Goal: Information Seeking & Learning: Check status

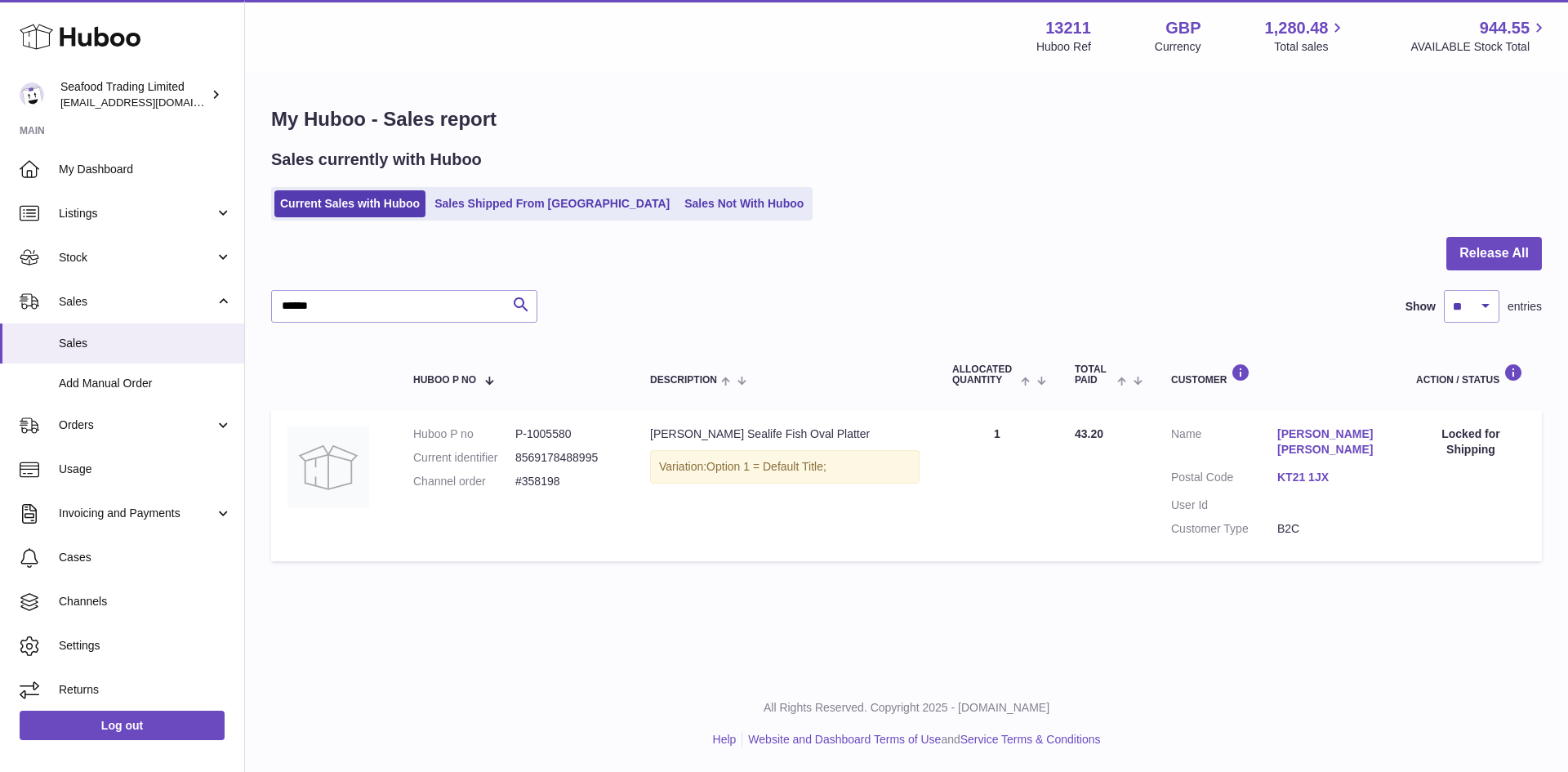
drag, startPoint x: 354, startPoint y: 303, endPoint x: 265, endPoint y: 308, distance: 89.1
click at [265, 308] on div "My Huboo - Sales report Sales currently with Huboo Current Sales with Huboo Sal…" at bounding box center [906, 338] width 1323 height 529
click at [508, 216] on link "Sales Shipped From [GEOGRAPHIC_DATA]" at bounding box center [551, 204] width 247 height 27
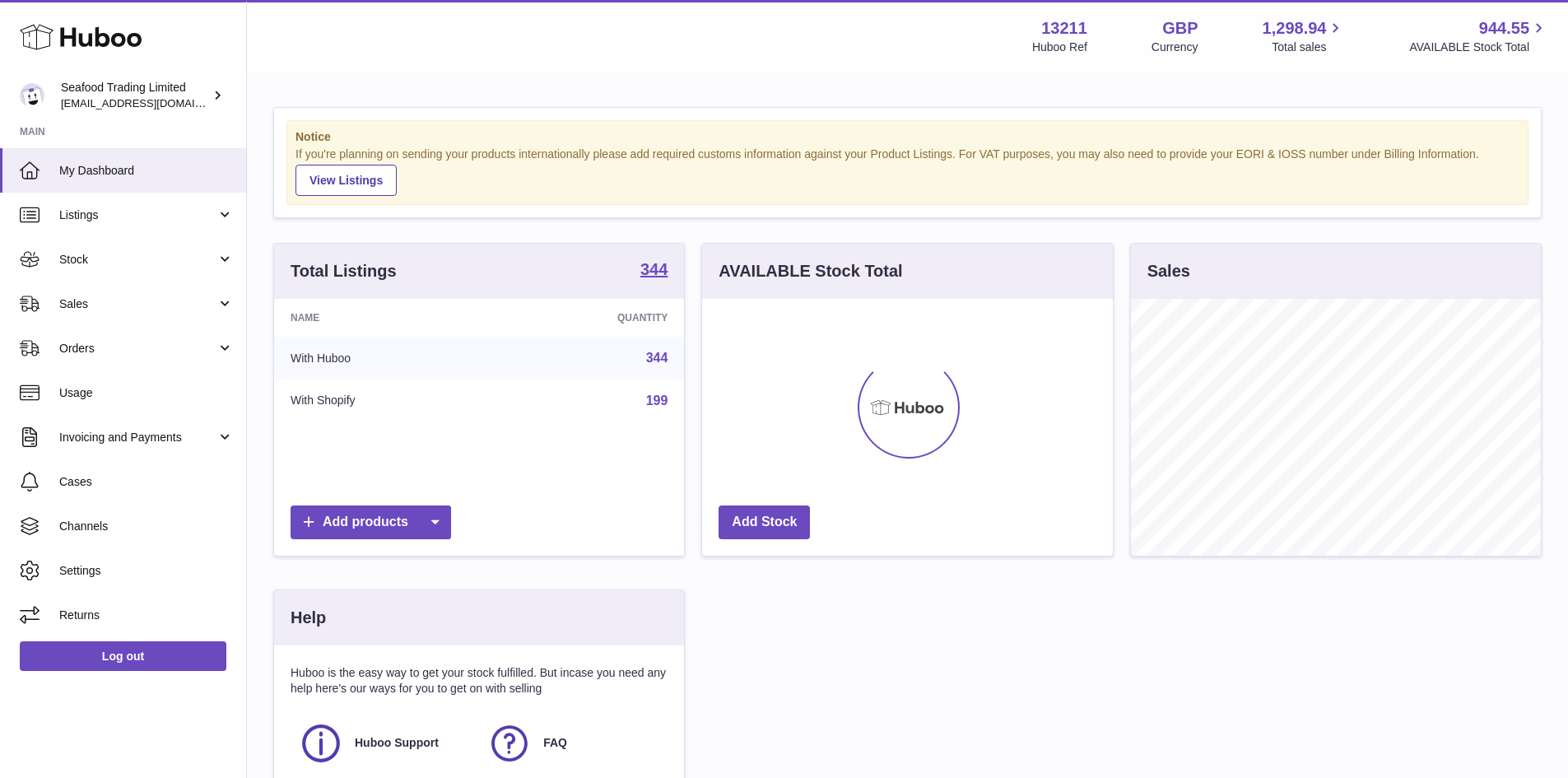
scroll to position [257, 411]
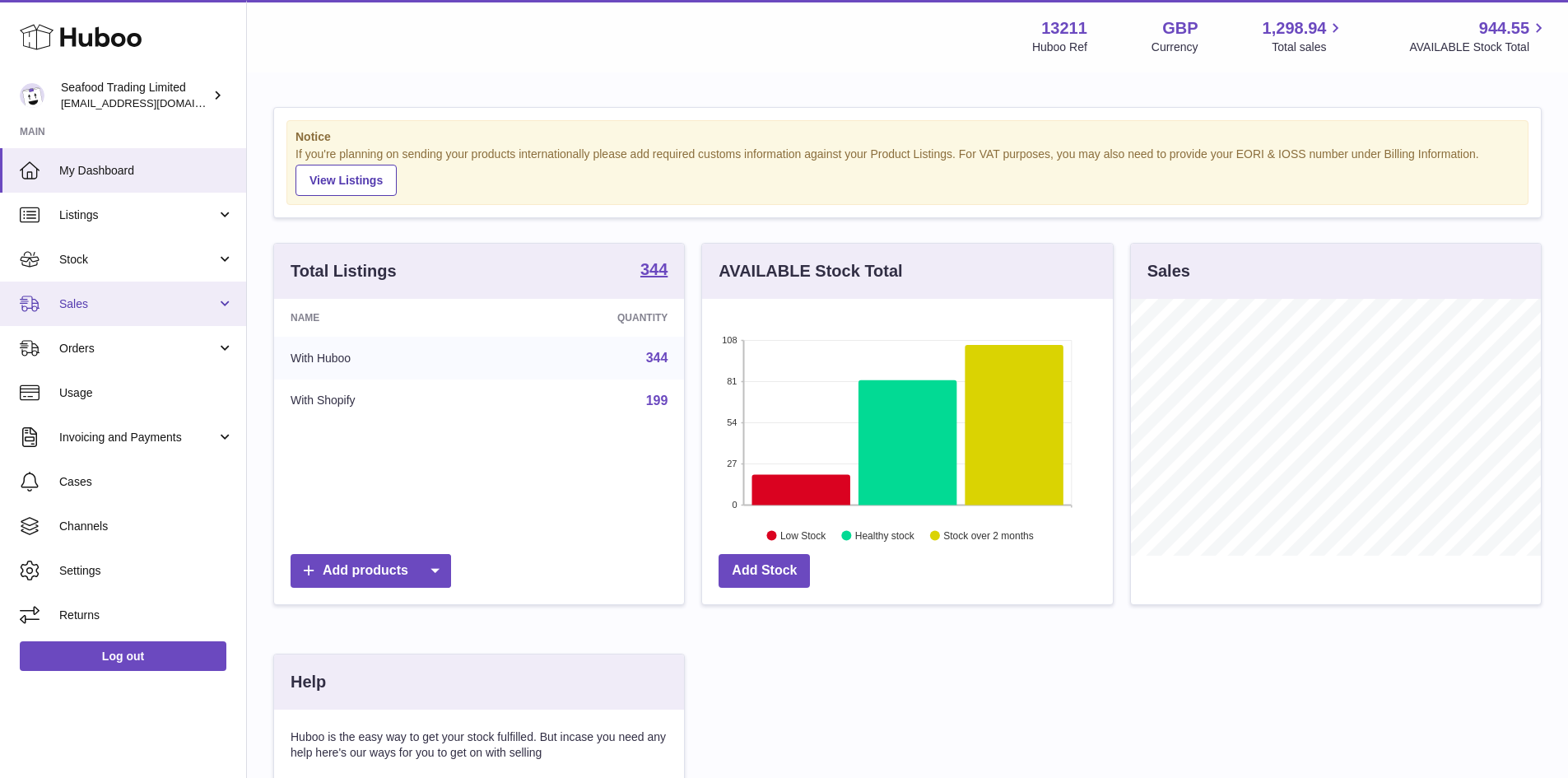
click at [91, 293] on link "Sales" at bounding box center [123, 304] width 246 height 44
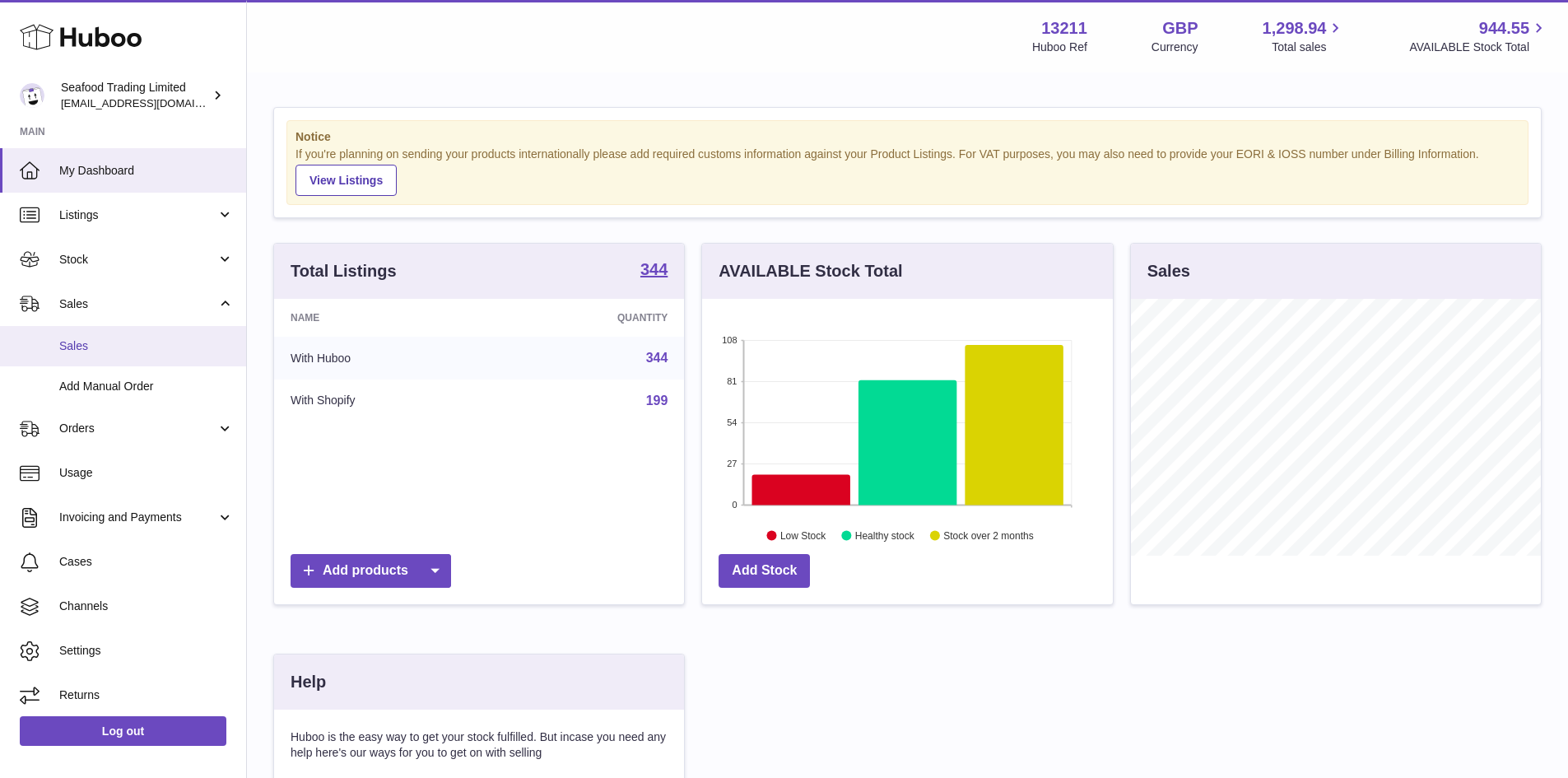
click at [77, 351] on span "Sales" at bounding box center [146, 346] width 174 height 15
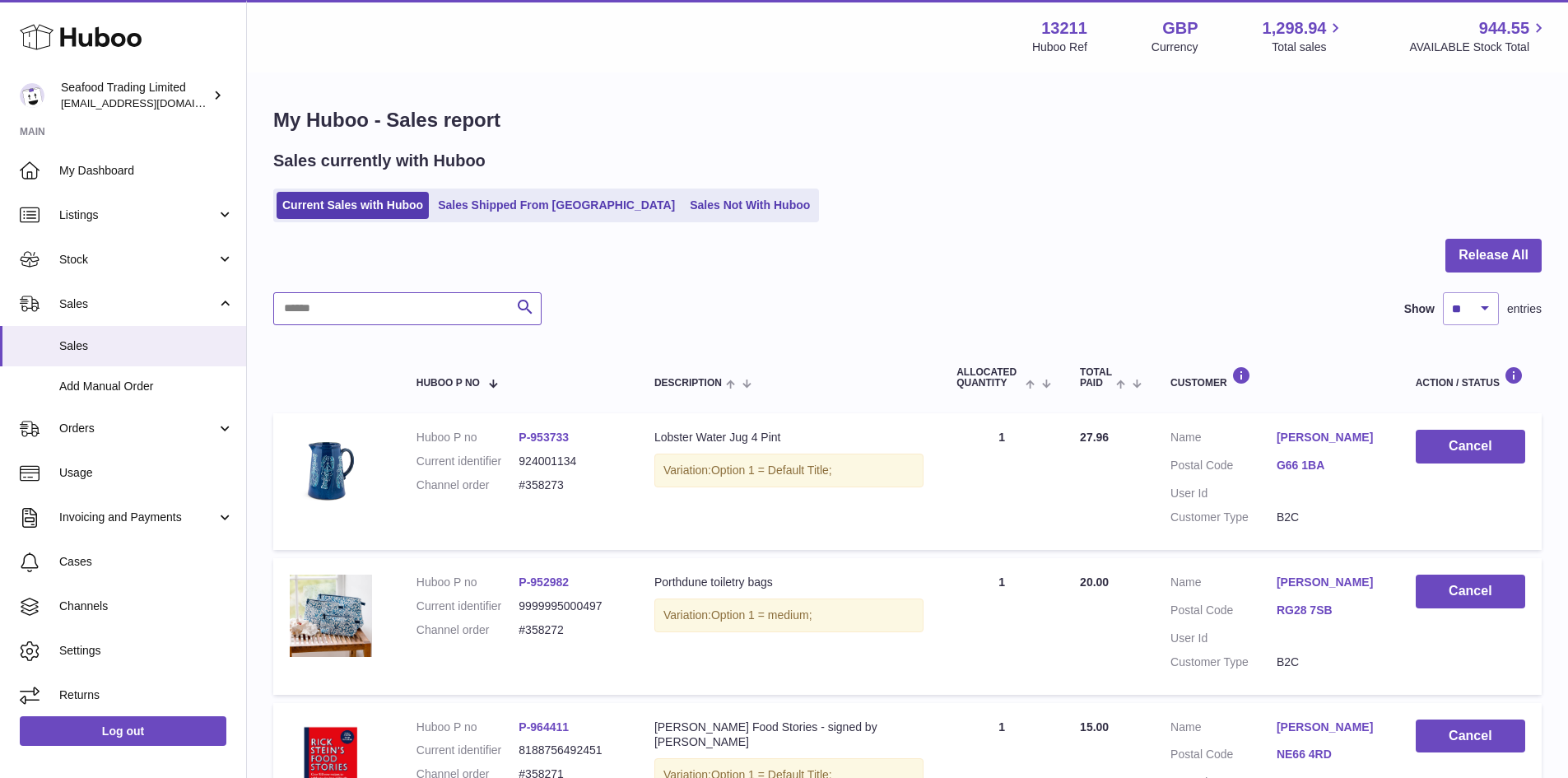
click at [354, 313] on input "text" at bounding box center [407, 308] width 268 height 33
paste input "******"
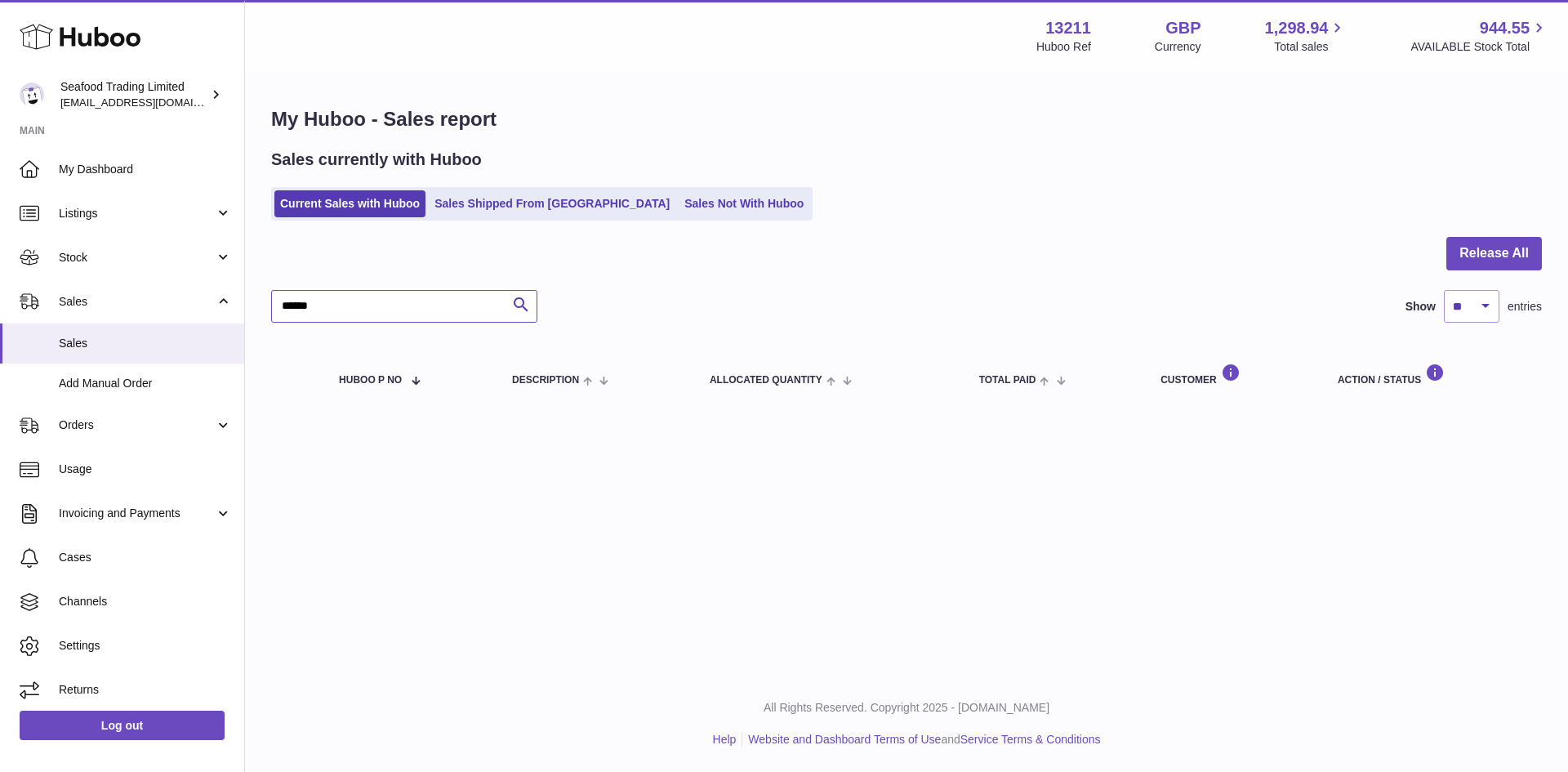
type input "******"
click at [568, 182] on div "Sales currently with Huboo Current Sales with Huboo Sales Shipped From Huboo Sa…" at bounding box center [906, 184] width 1271 height 72
click at [551, 197] on link "Sales Shipped From [GEOGRAPHIC_DATA]" at bounding box center [551, 204] width 247 height 27
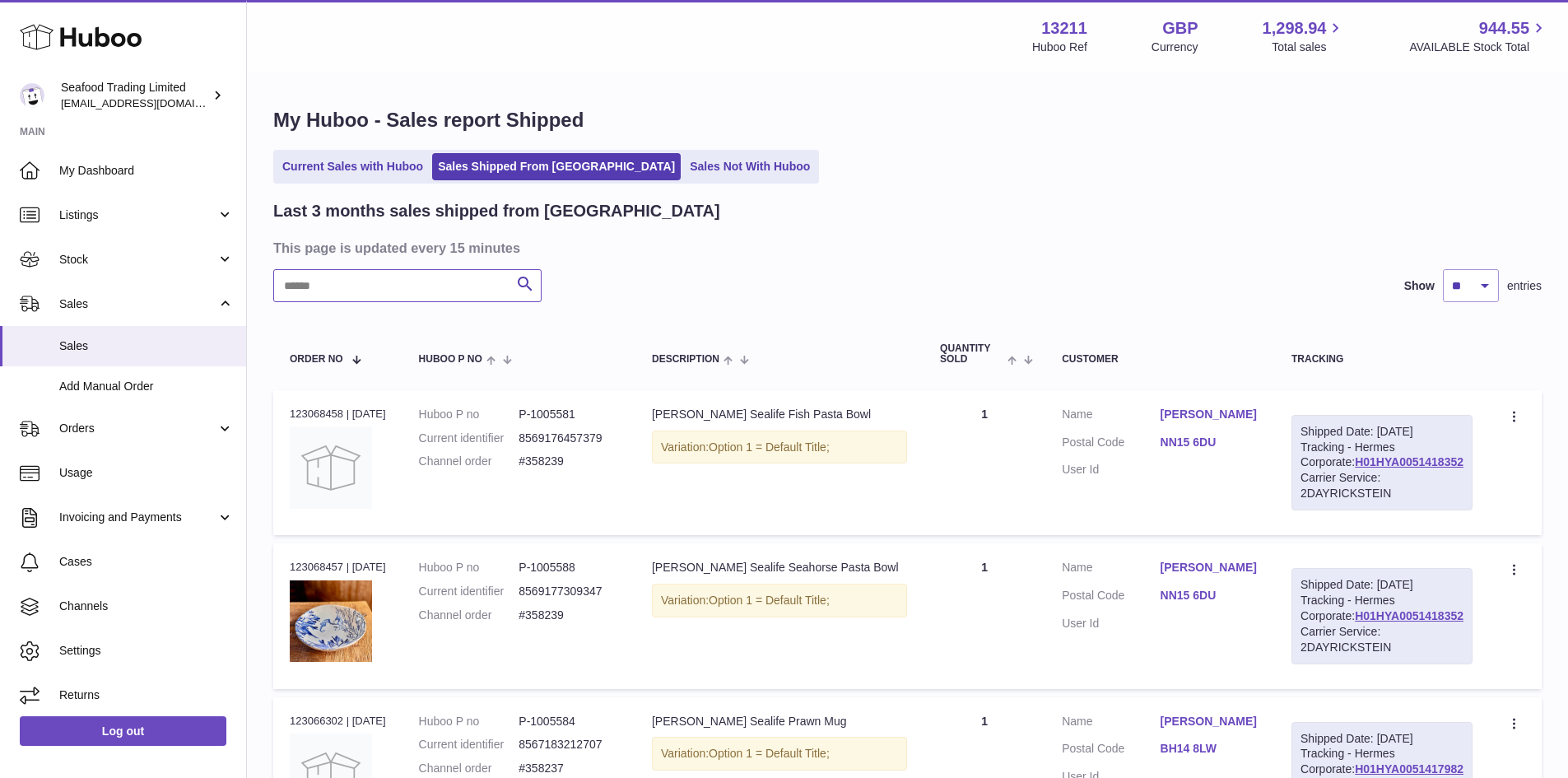
click at [377, 272] on input "text" at bounding box center [407, 285] width 268 height 33
paste input "******"
type input "******"
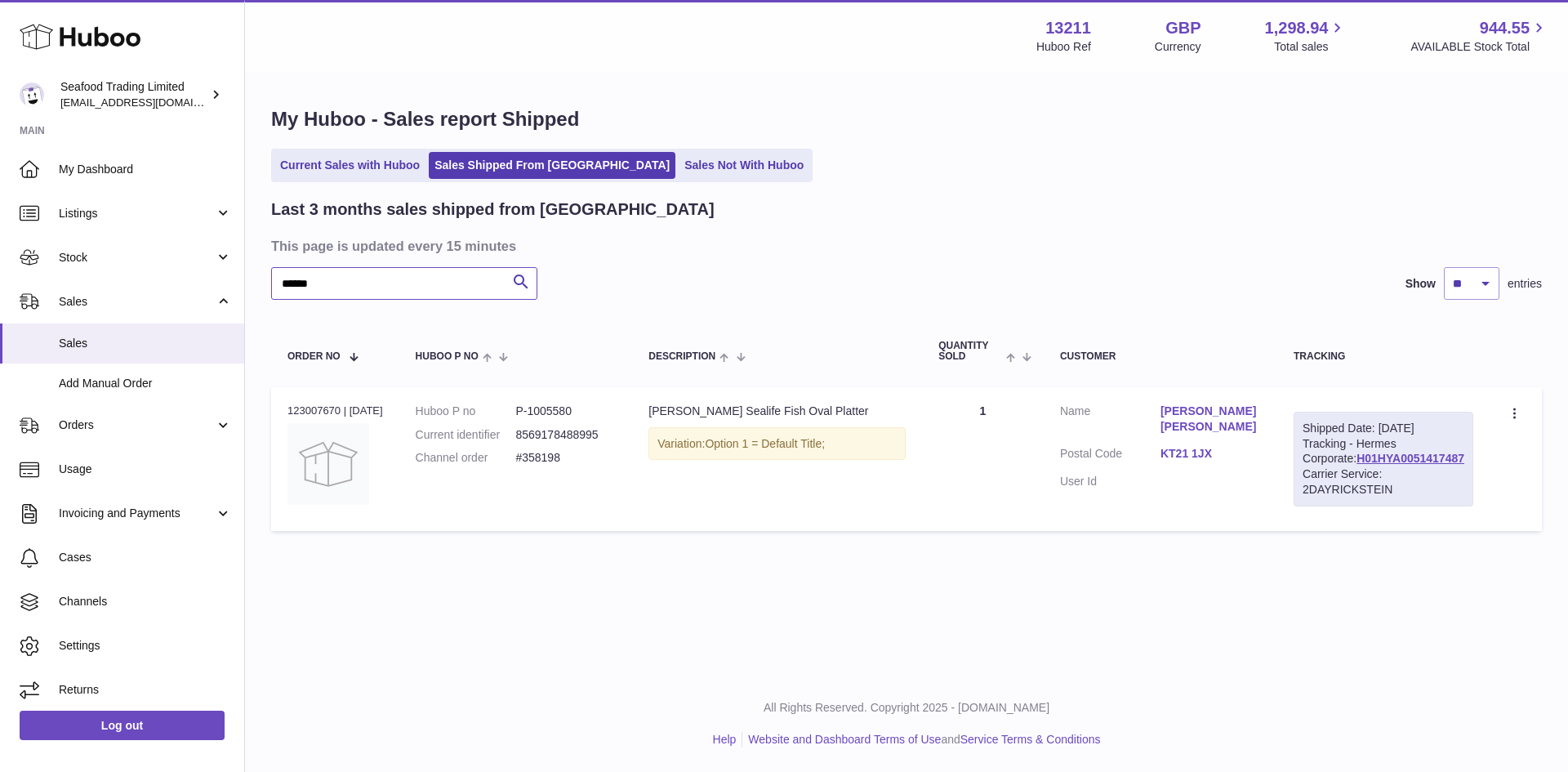
drag, startPoint x: 322, startPoint y: 291, endPoint x: 273, endPoint y: 281, distance: 50.0
click at [273, 281] on input "******" at bounding box center [404, 283] width 266 height 33
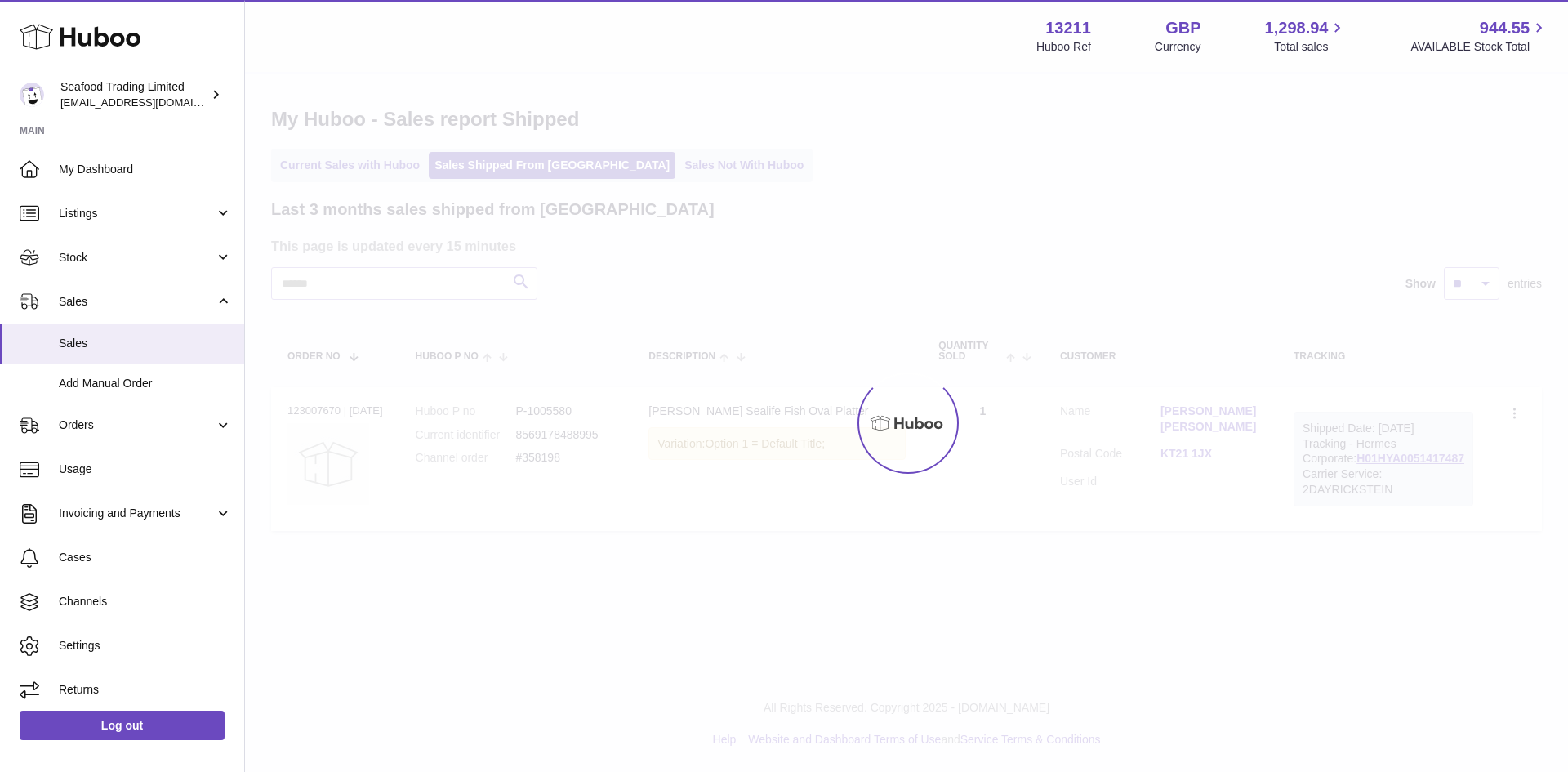
click at [681, 163] on div at bounding box center [906, 423] width 1323 height 698
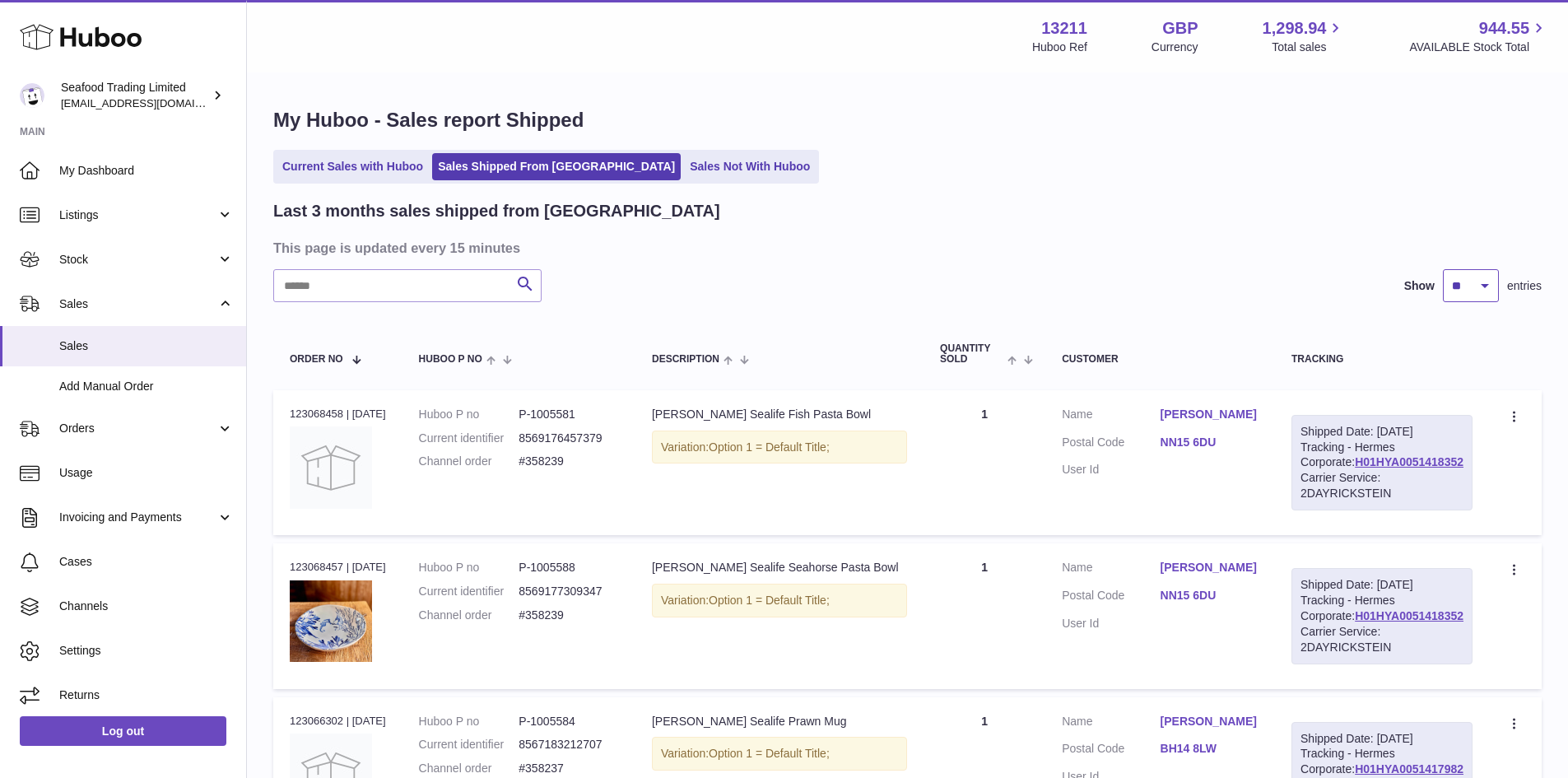
click at [1464, 278] on select "** ** **" at bounding box center [1471, 285] width 56 height 33
select select "**"
click at [1443, 269] on select "** ** **" at bounding box center [1471, 285] width 56 height 33
click at [625, 149] on ul "Current Sales with Huboo Sales Shipped From Huboo Sales Not With Huboo" at bounding box center [546, 167] width 546 height 34
click at [684, 158] on link "Sales Not With Huboo" at bounding box center [750, 167] width 132 height 27
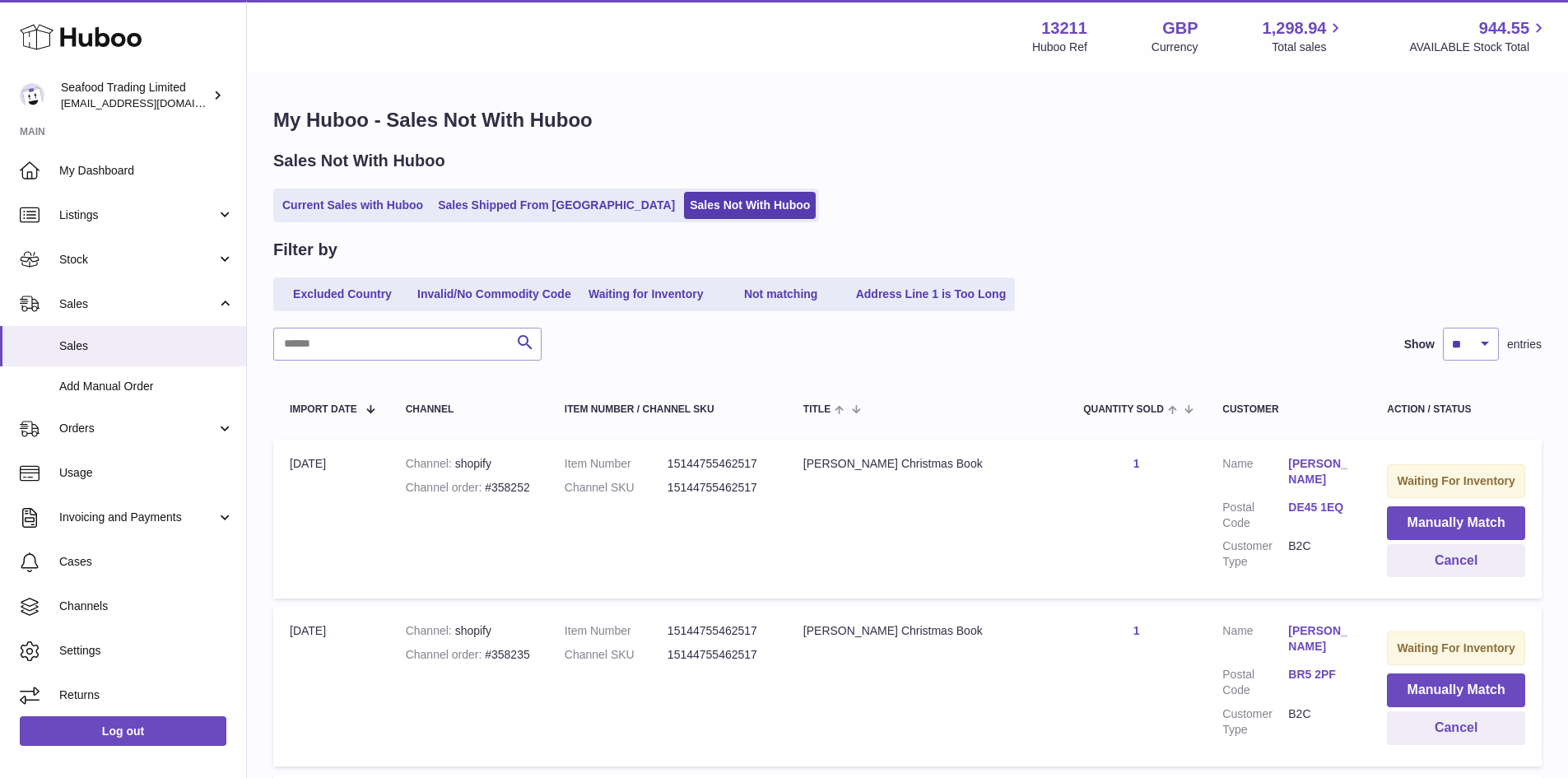
click at [517, 191] on ul "Current Sales with Huboo Sales Shipped From [GEOGRAPHIC_DATA] Sales Not With Hu…" at bounding box center [546, 206] width 546 height 34
click at [512, 206] on link "Sales Shipped From [GEOGRAPHIC_DATA]" at bounding box center [556, 206] width 249 height 27
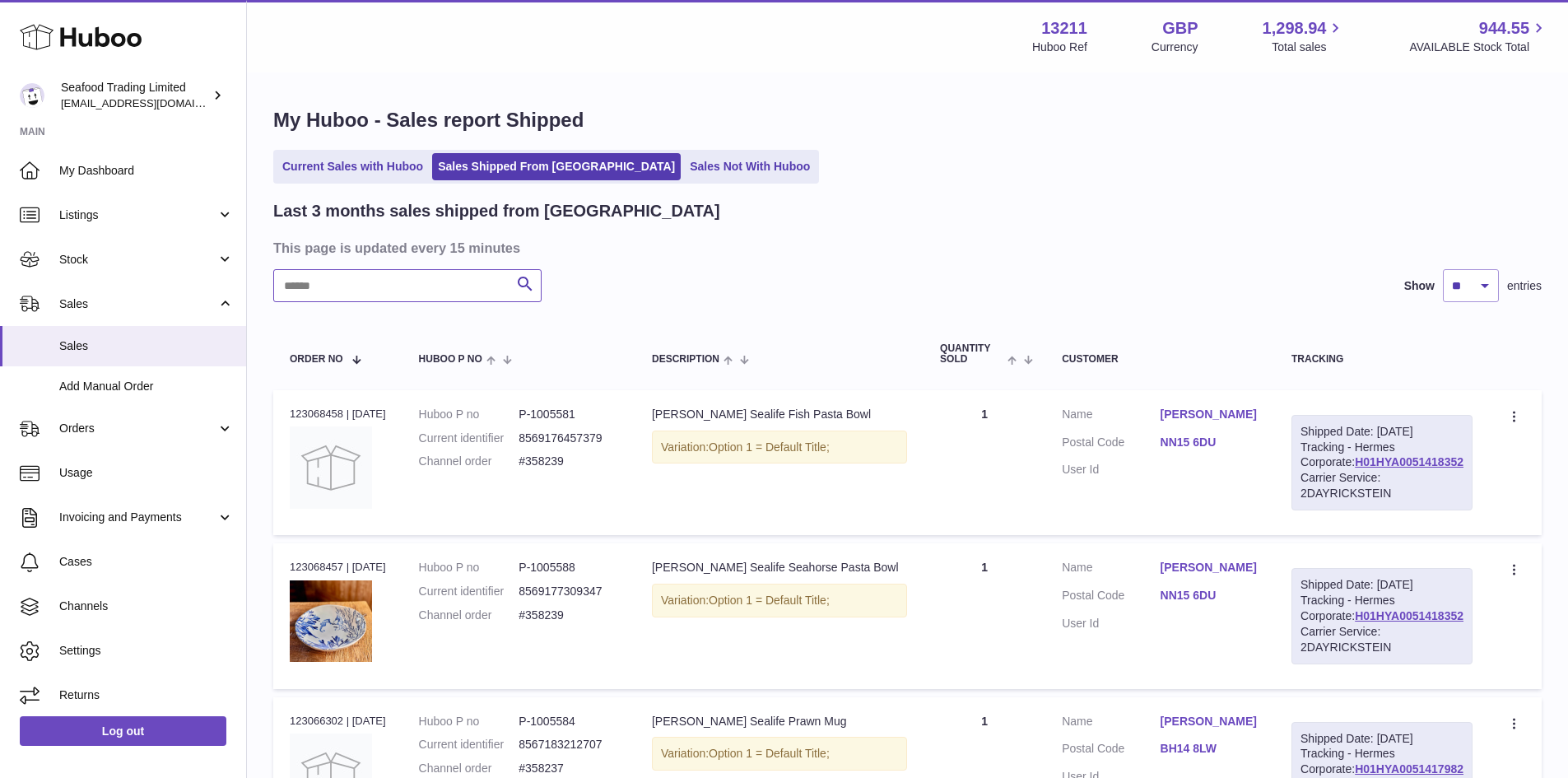
click at [332, 290] on input "text" at bounding box center [407, 285] width 268 height 33
click at [559, 623] on dd "#358239" at bounding box center [569, 615] width 101 height 15
copy dd "358239"
click at [1517, 580] on icon at bounding box center [1516, 570] width 19 height 16
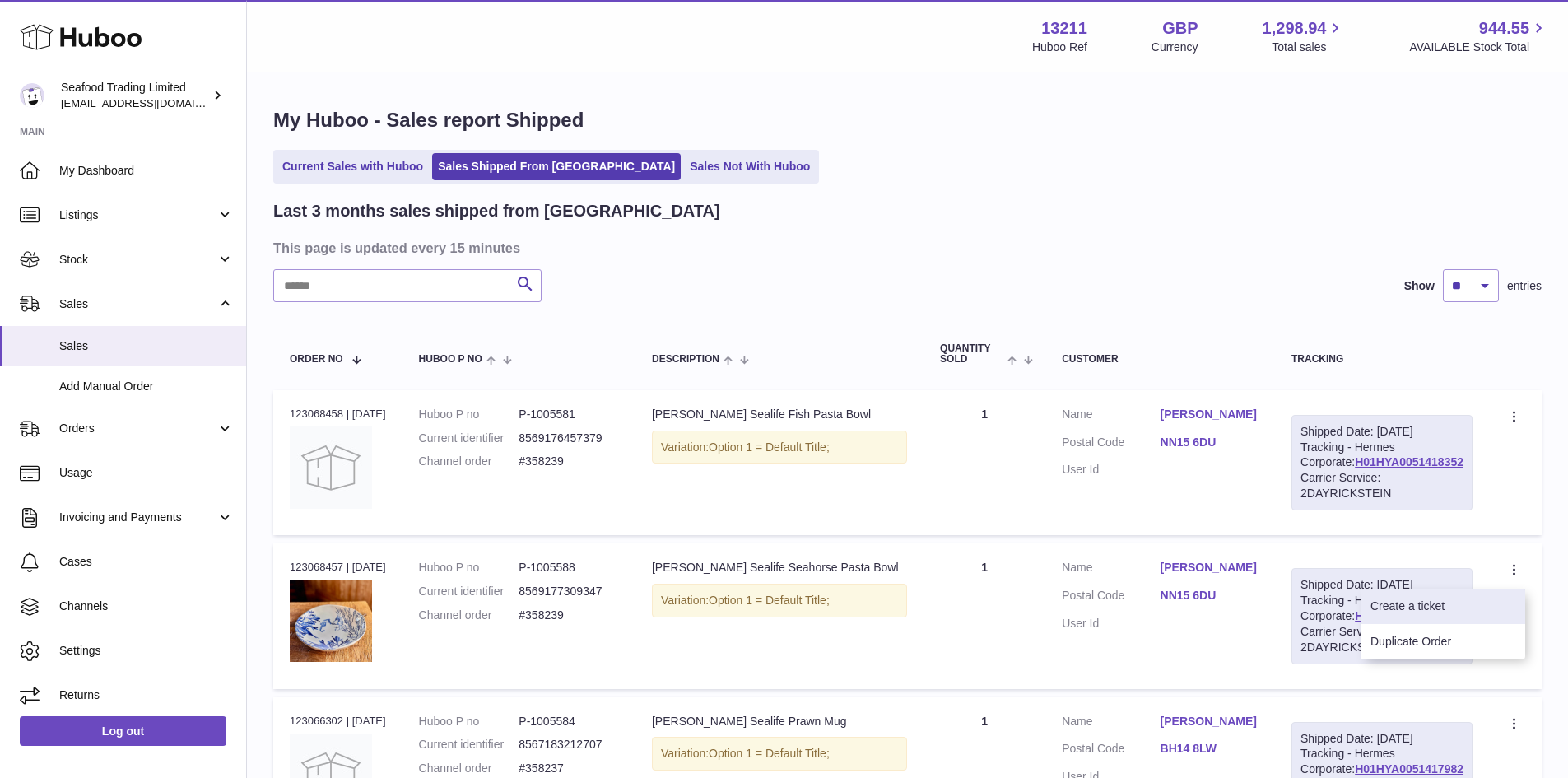
click at [1431, 624] on li "Create a ticket" at bounding box center [1443, 605] width 165 height 35
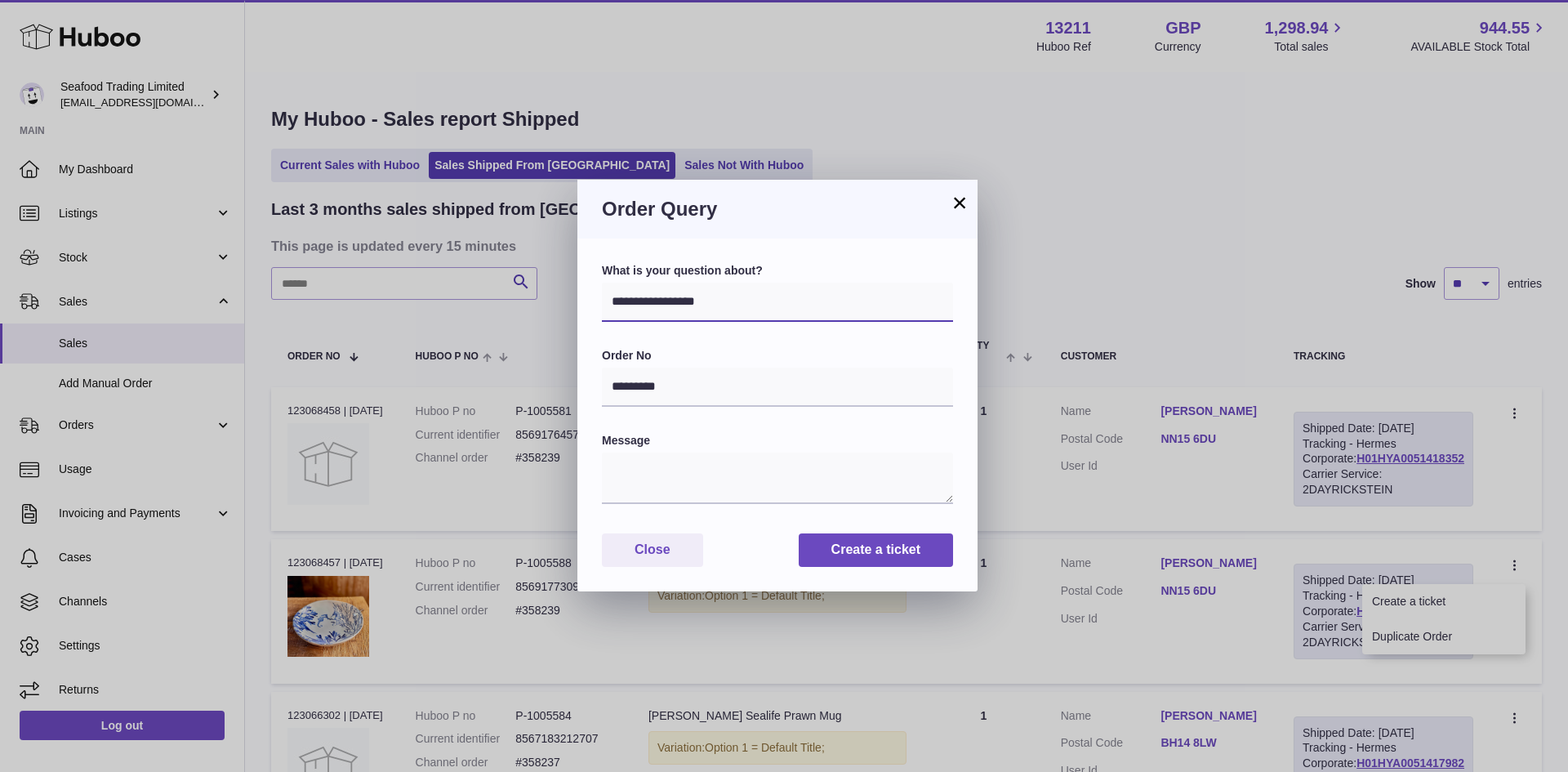
click at [699, 305] on select "**********" at bounding box center [777, 303] width 352 height 39
click at [601, 283] on select "**********" at bounding box center [777, 303] width 352 height 39
click at [679, 299] on select "**********" at bounding box center [777, 303] width 352 height 39
select select "*****"
click at [601, 283] on select "**********" at bounding box center [777, 303] width 352 height 39
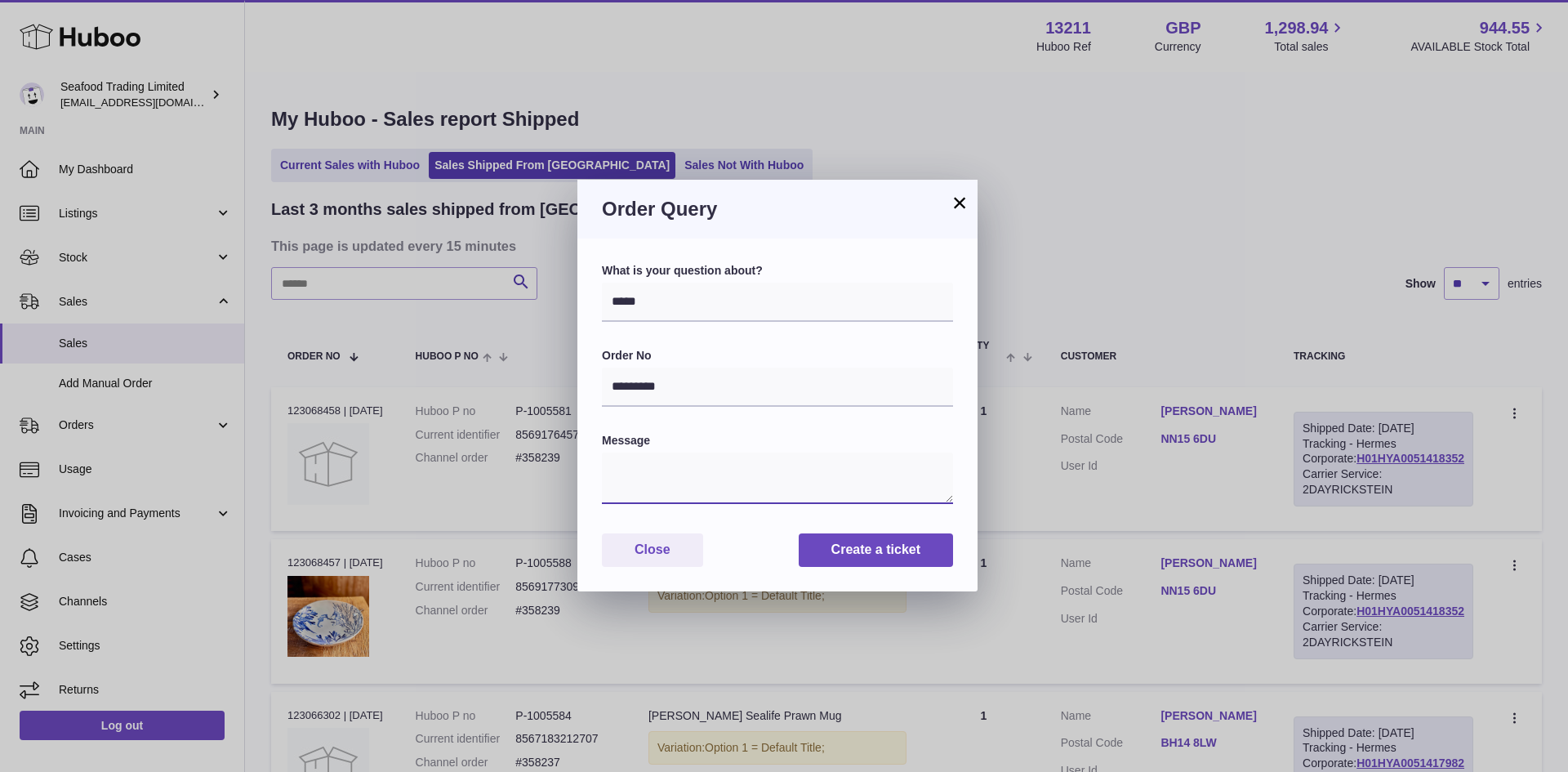
click at [654, 493] on textarea at bounding box center [777, 478] width 352 height 52
type textarea "**********"
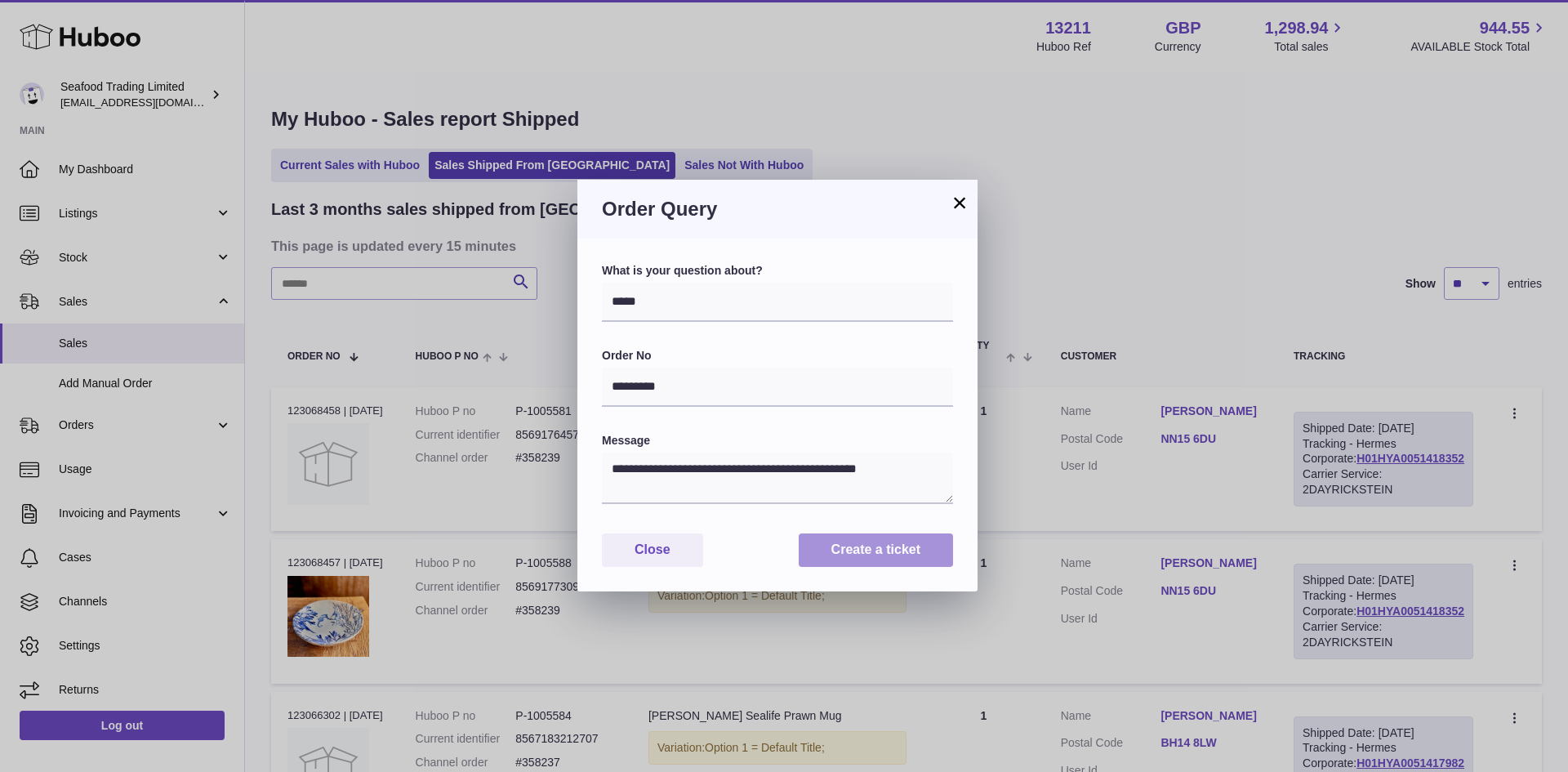
click at [826, 557] on button "Create a ticket" at bounding box center [876, 551] width 154 height 34
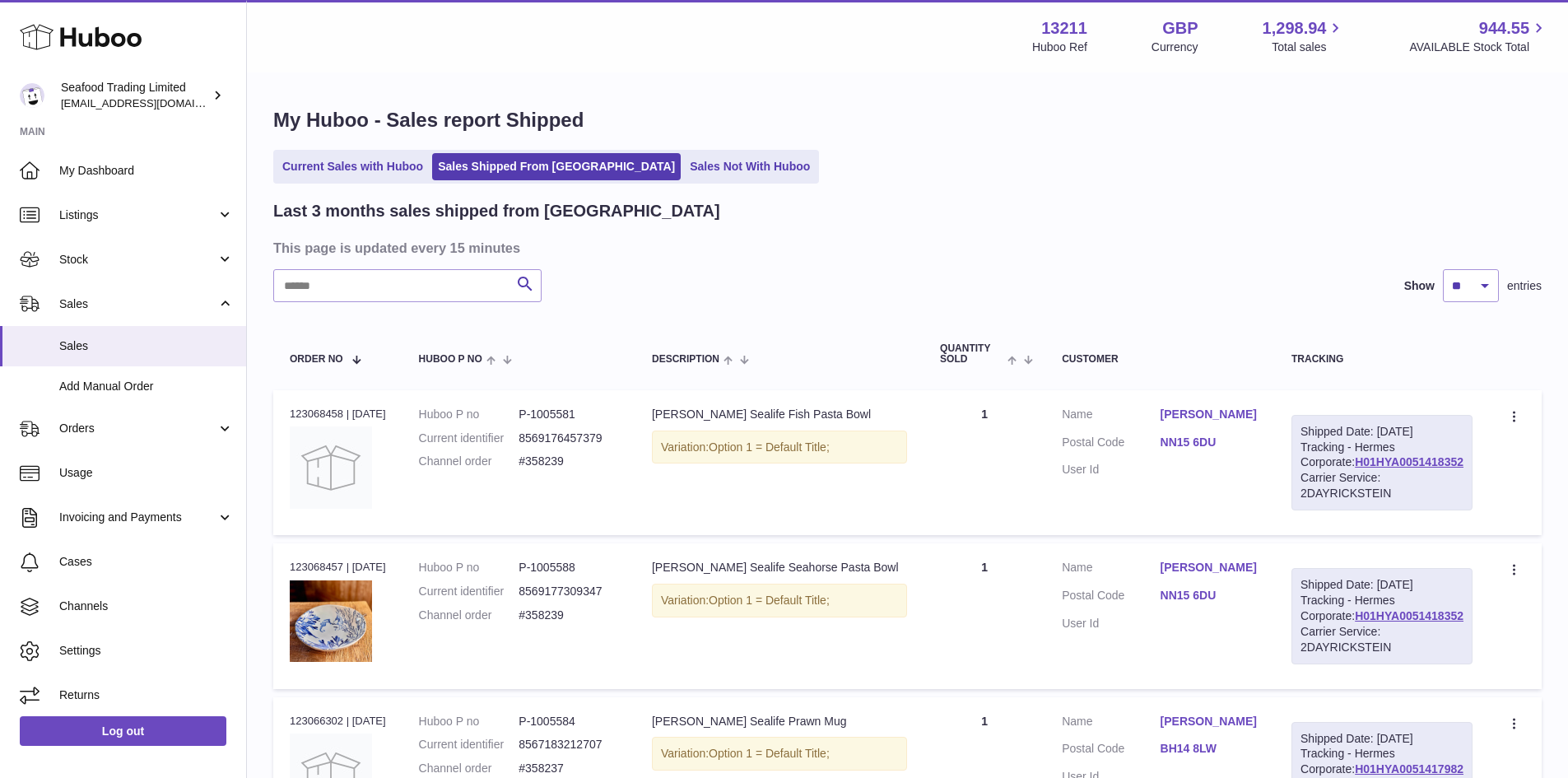
click at [559, 459] on dd "#358239" at bounding box center [569, 461] width 101 height 15
copy dd "358239"
click at [320, 286] on input "text" at bounding box center [407, 285] width 268 height 33
paste input "******"
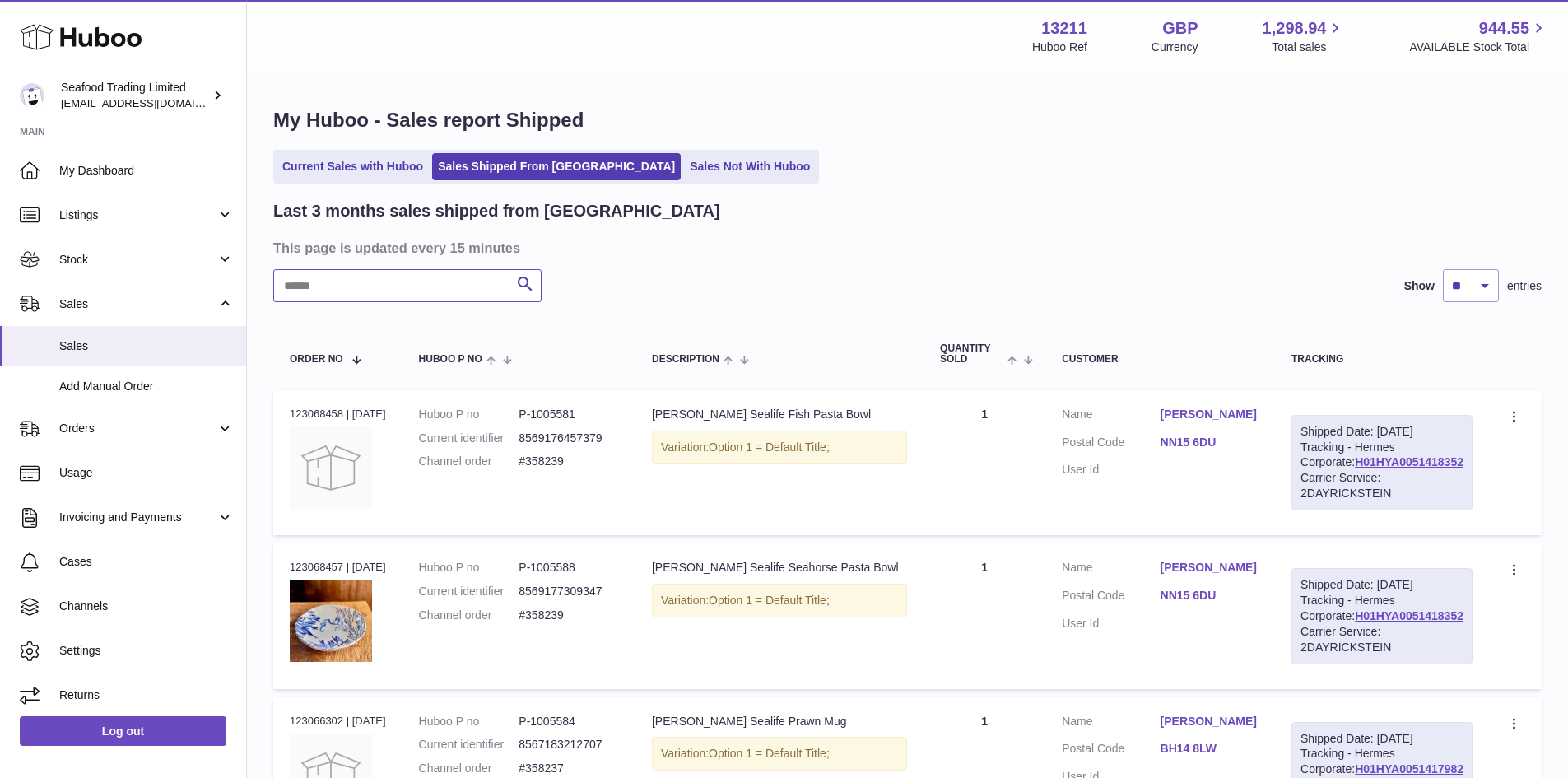
type input "******"
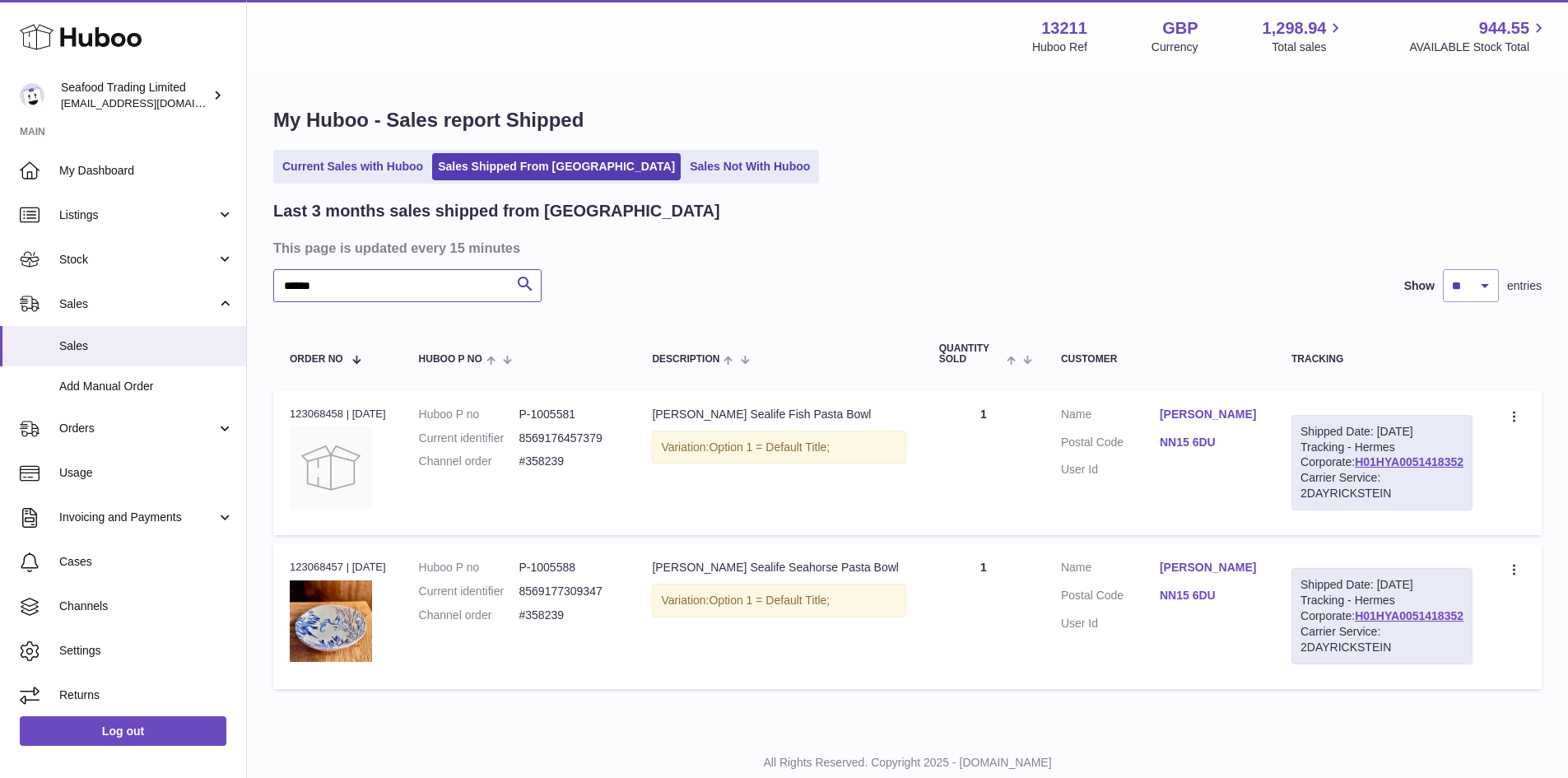
drag, startPoint x: 365, startPoint y: 287, endPoint x: 255, endPoint y: 282, distance: 110.1
click at [255, 282] on div "My Huboo - Sales report Shipped Current Sales with Huboo Sales Shipped From Hub…" at bounding box center [907, 402] width 1321 height 656
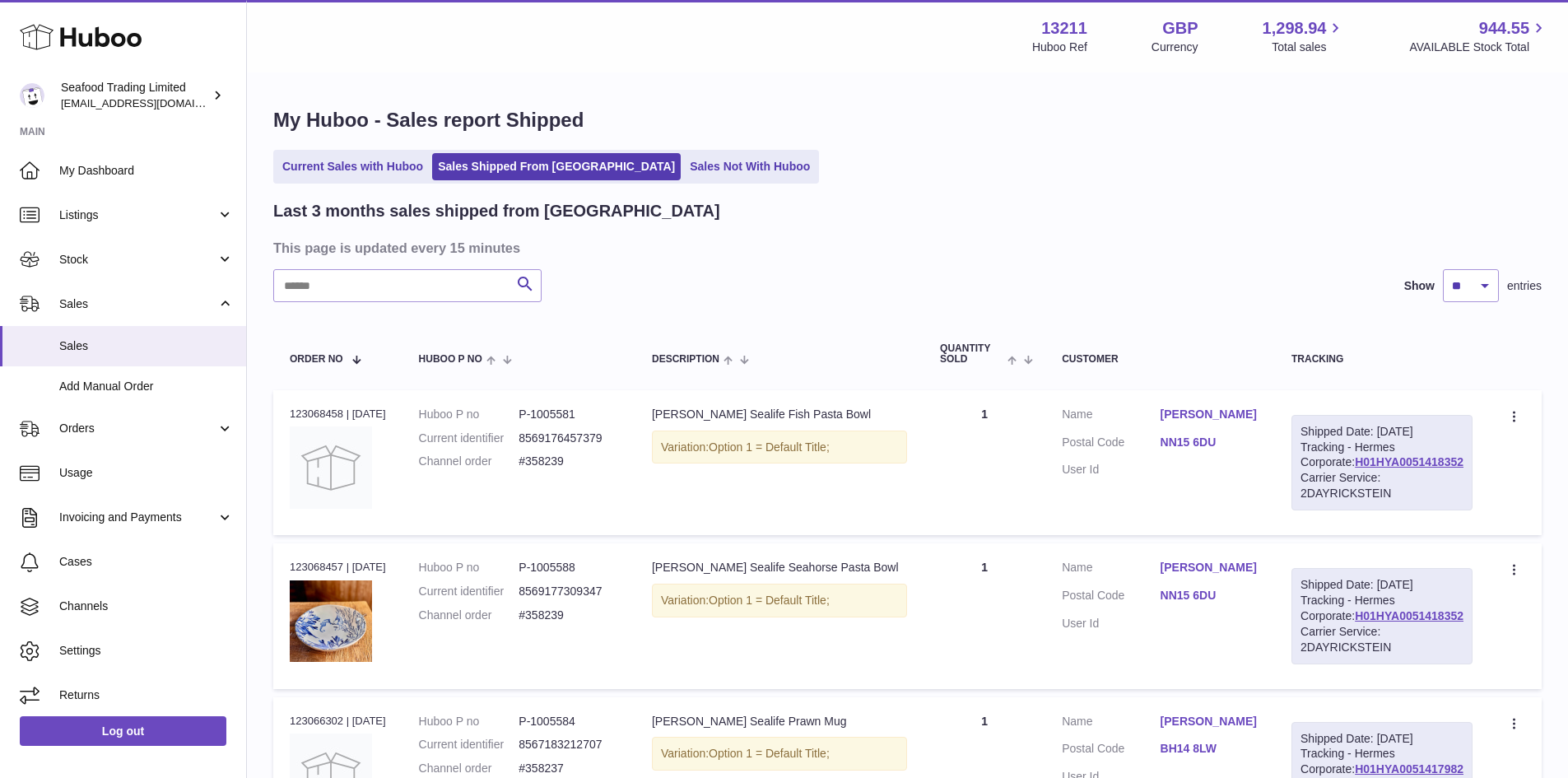
click at [565, 463] on dd "#358239" at bounding box center [569, 461] width 101 height 15
copy dd "358239"
click at [325, 162] on link "Current Sales with Huboo" at bounding box center [353, 167] width 152 height 27
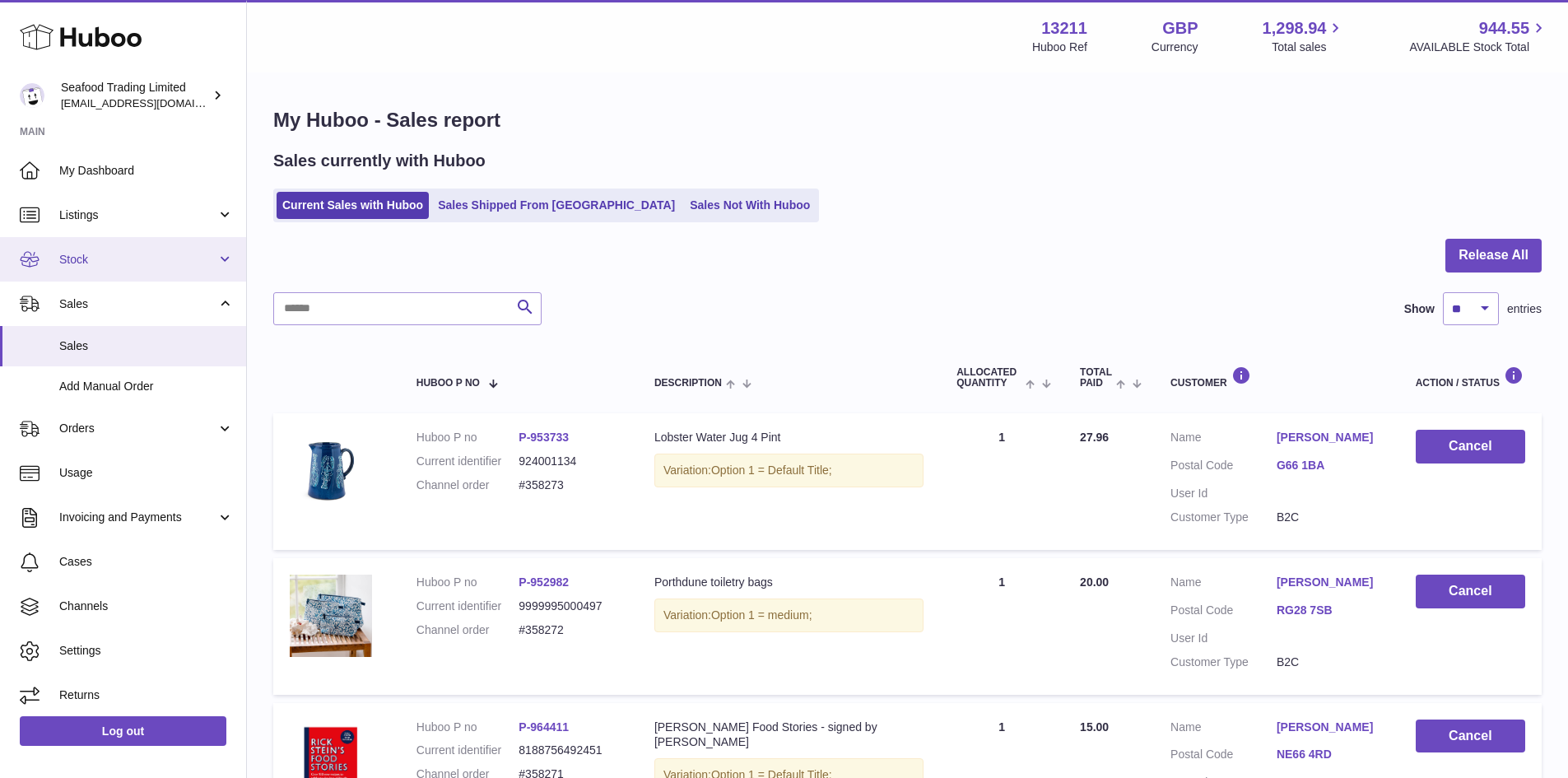
click at [57, 271] on link "Stock" at bounding box center [123, 260] width 246 height 44
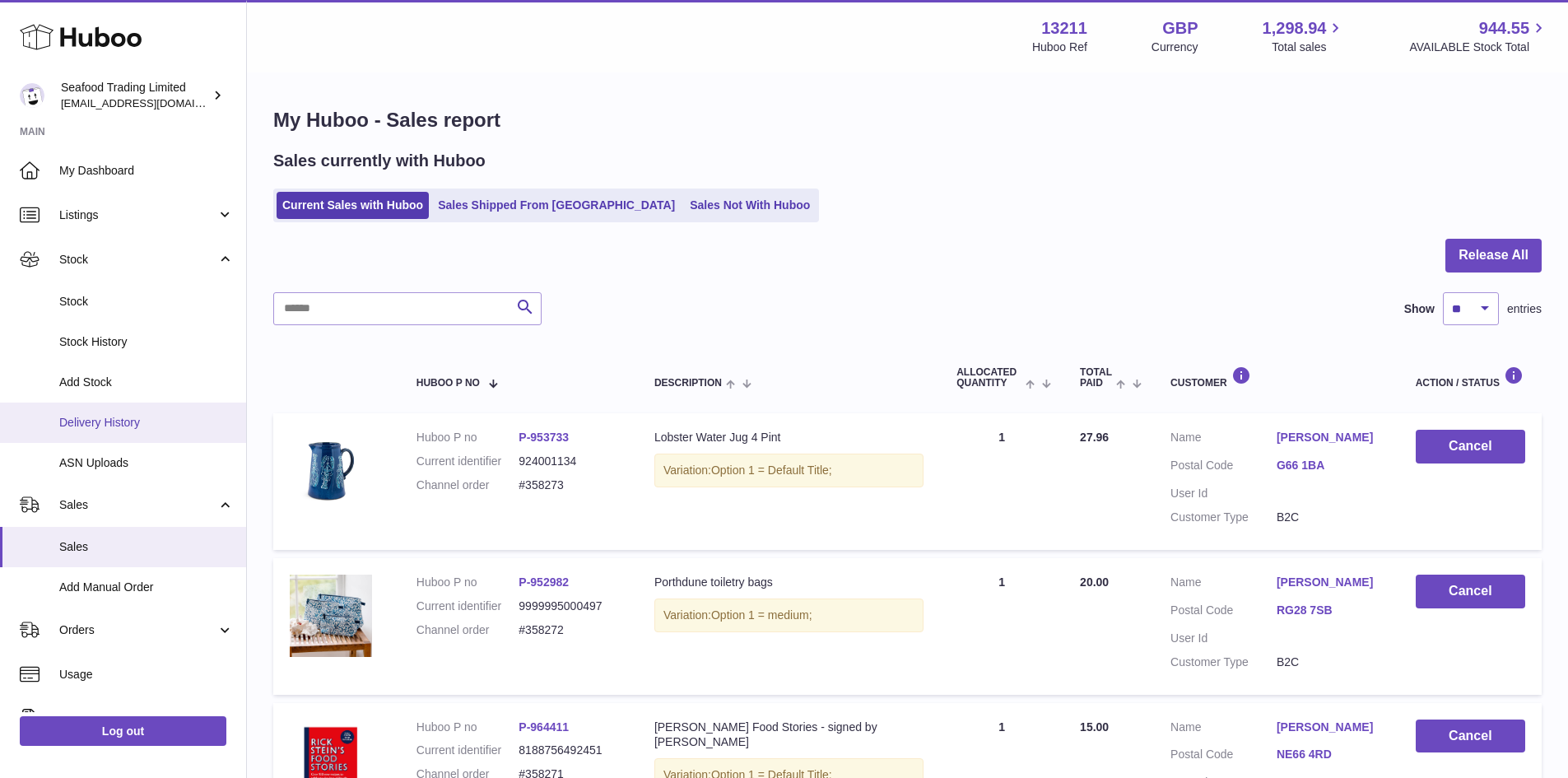
click at [112, 423] on span "Delivery History" at bounding box center [146, 423] width 174 height 15
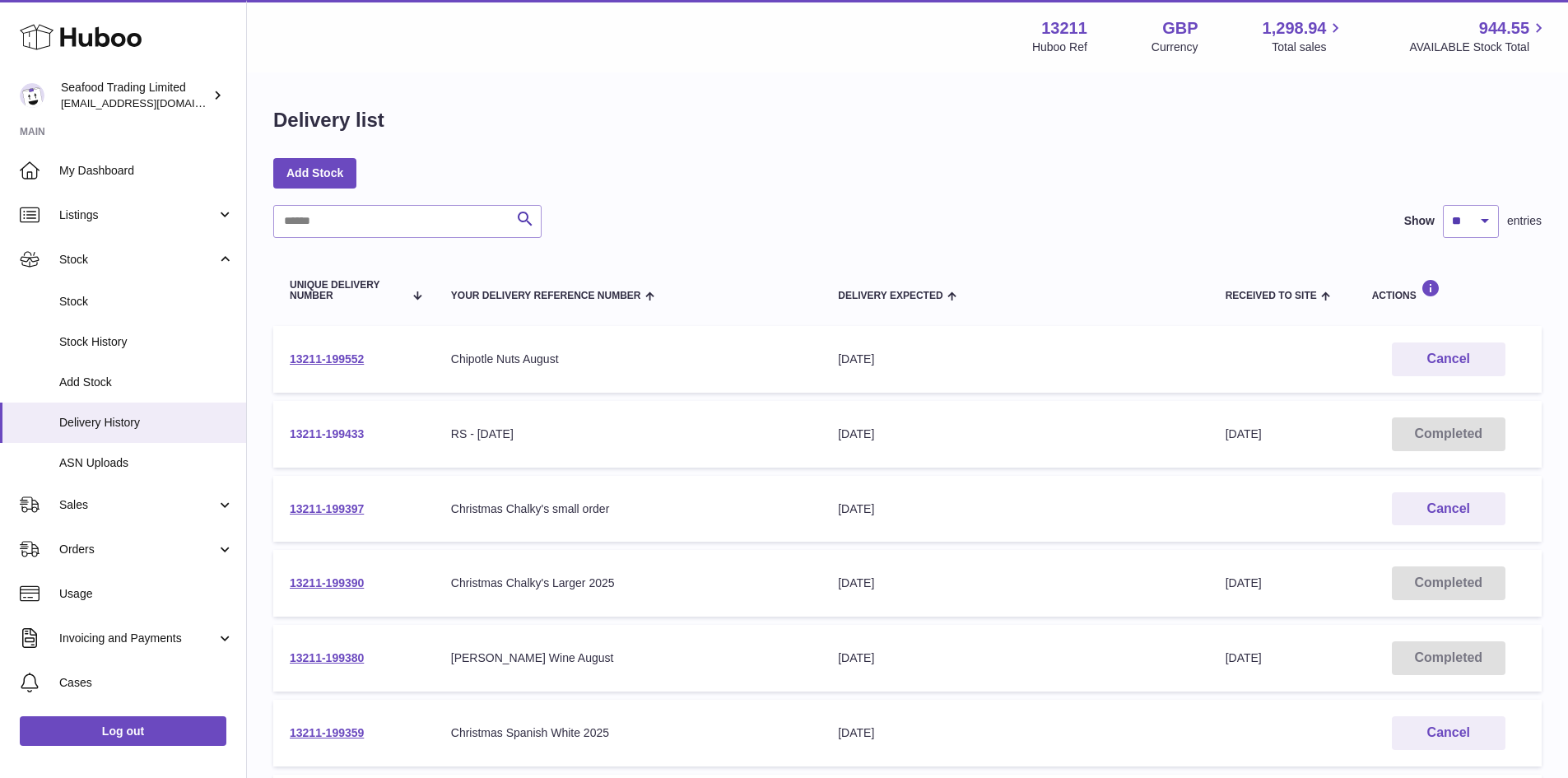
click at [319, 435] on link "13211-199433" at bounding box center [326, 433] width 74 height 13
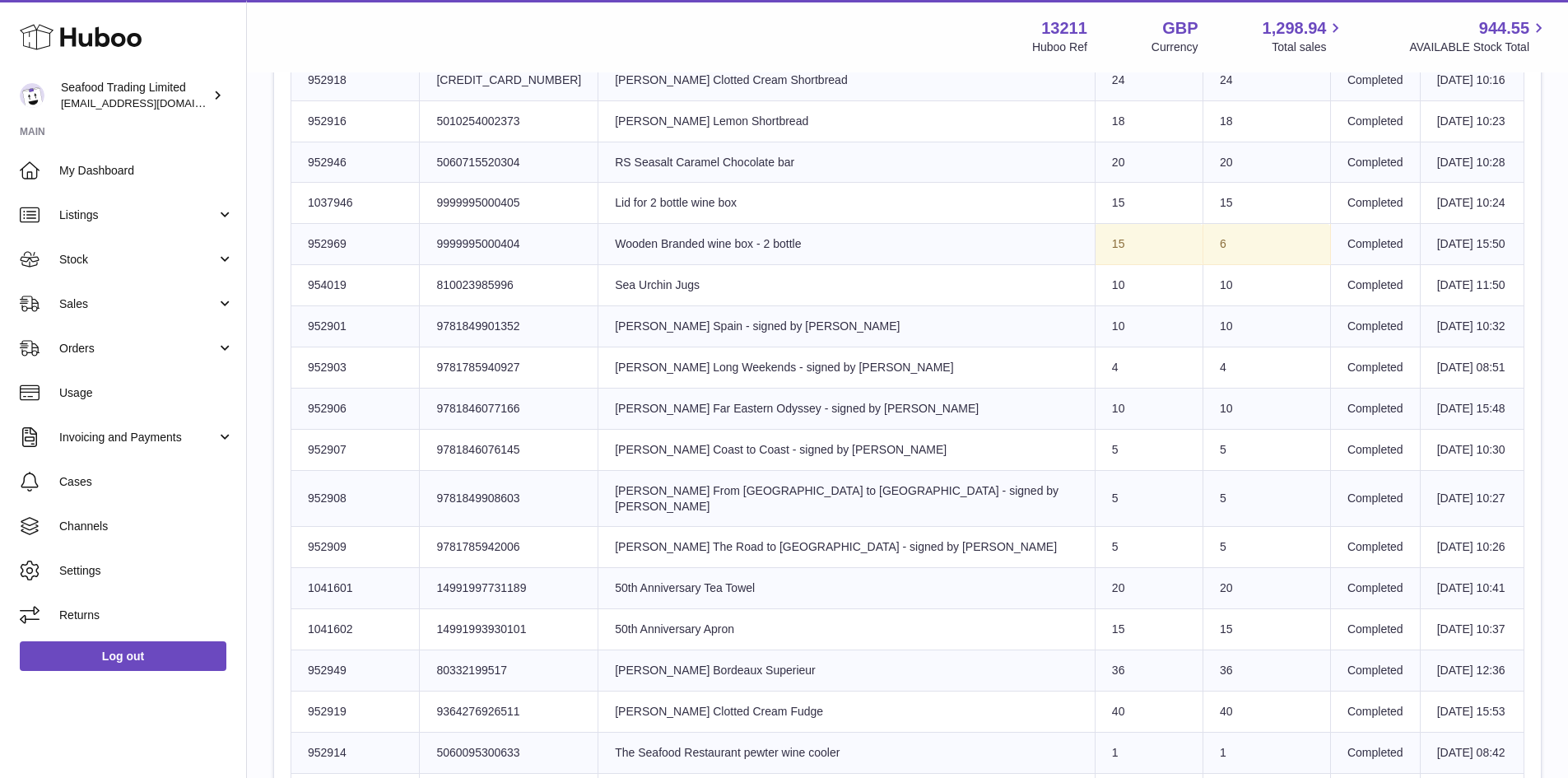
scroll to position [576, 0]
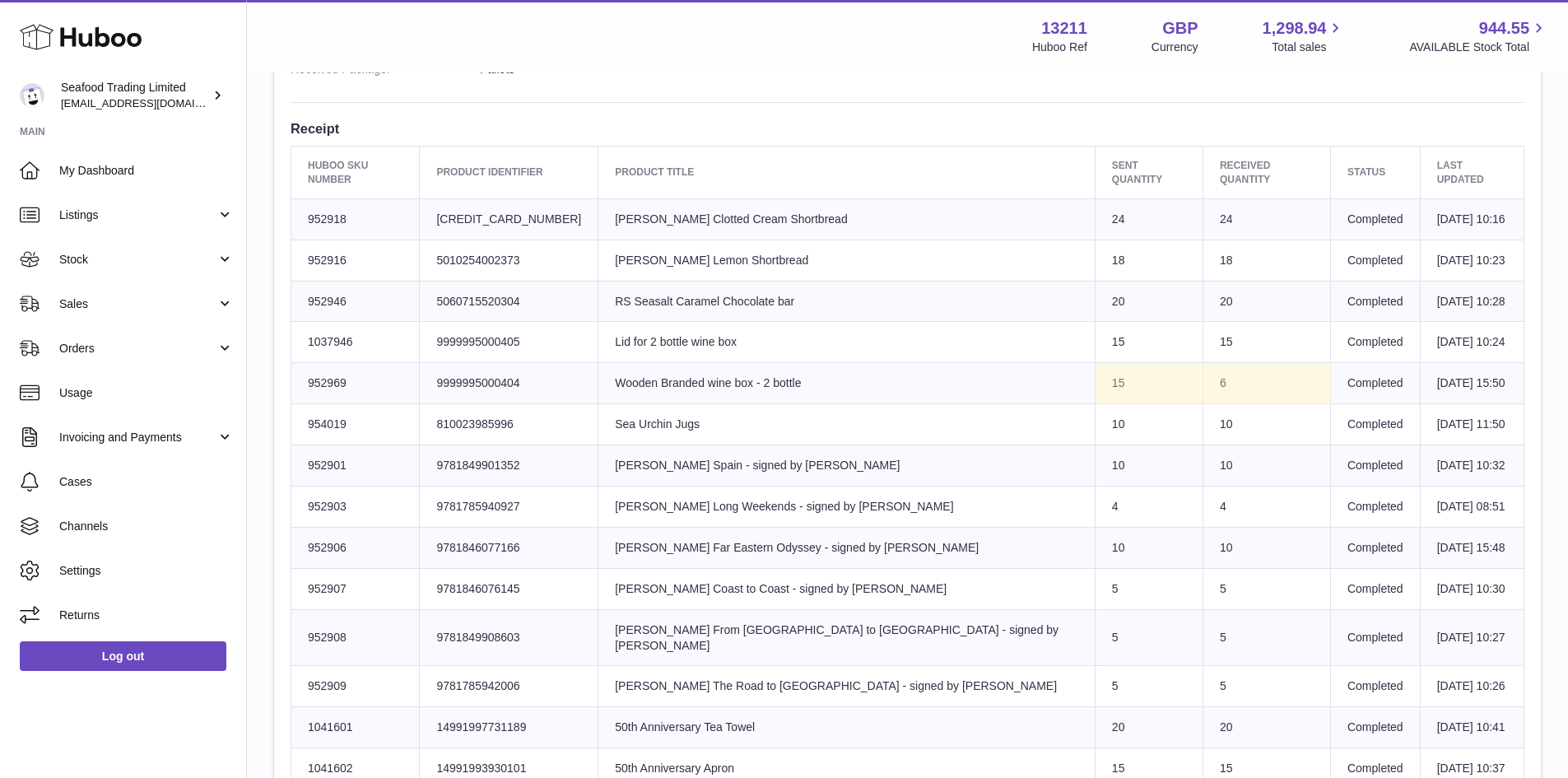
click at [531, 369] on td "Client Identifier 9999995000404" at bounding box center [509, 383] width 178 height 41
copy td "9999995000404"
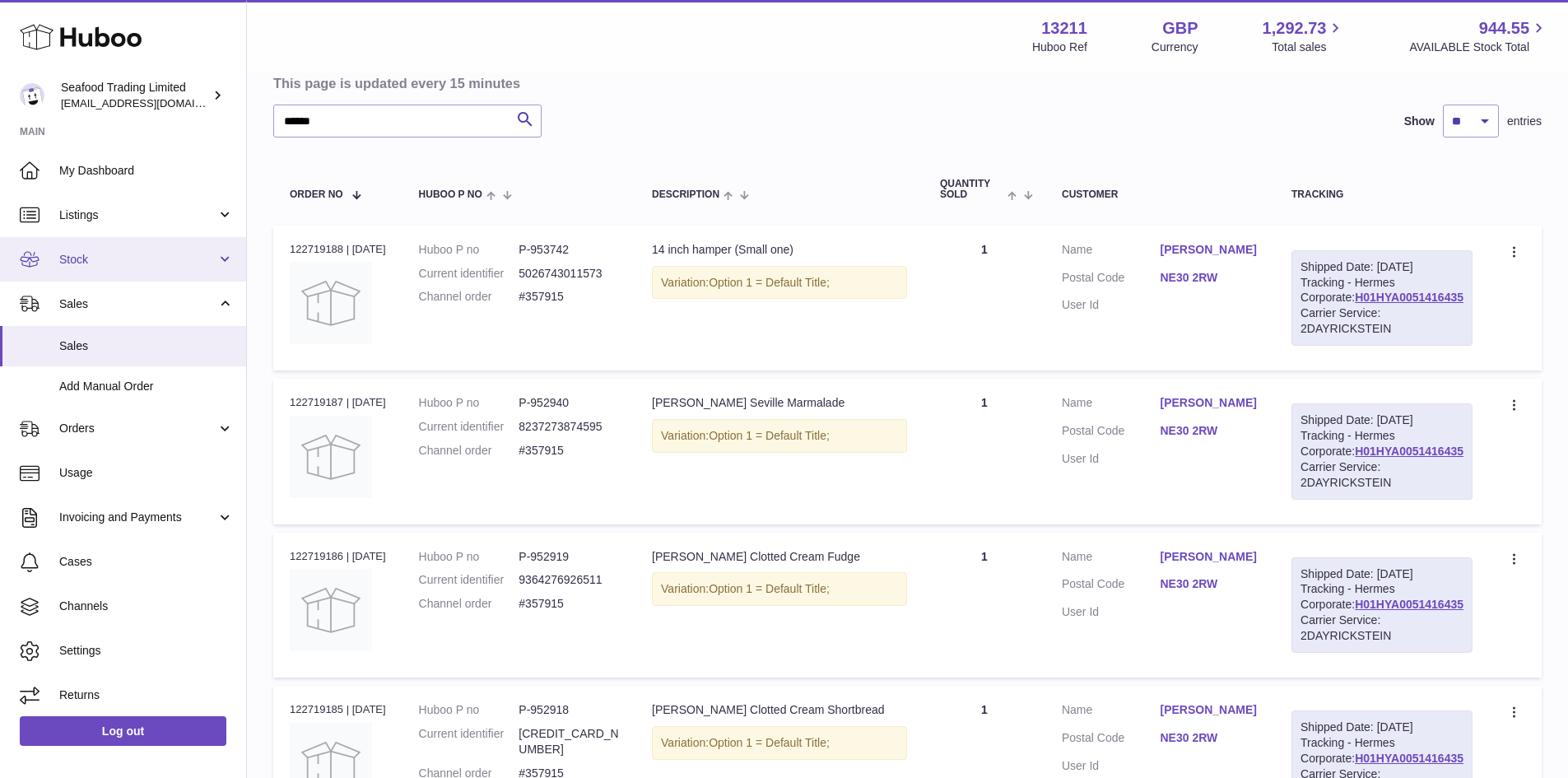
click at [89, 252] on span "Stock" at bounding box center [137, 260] width 157 height 15
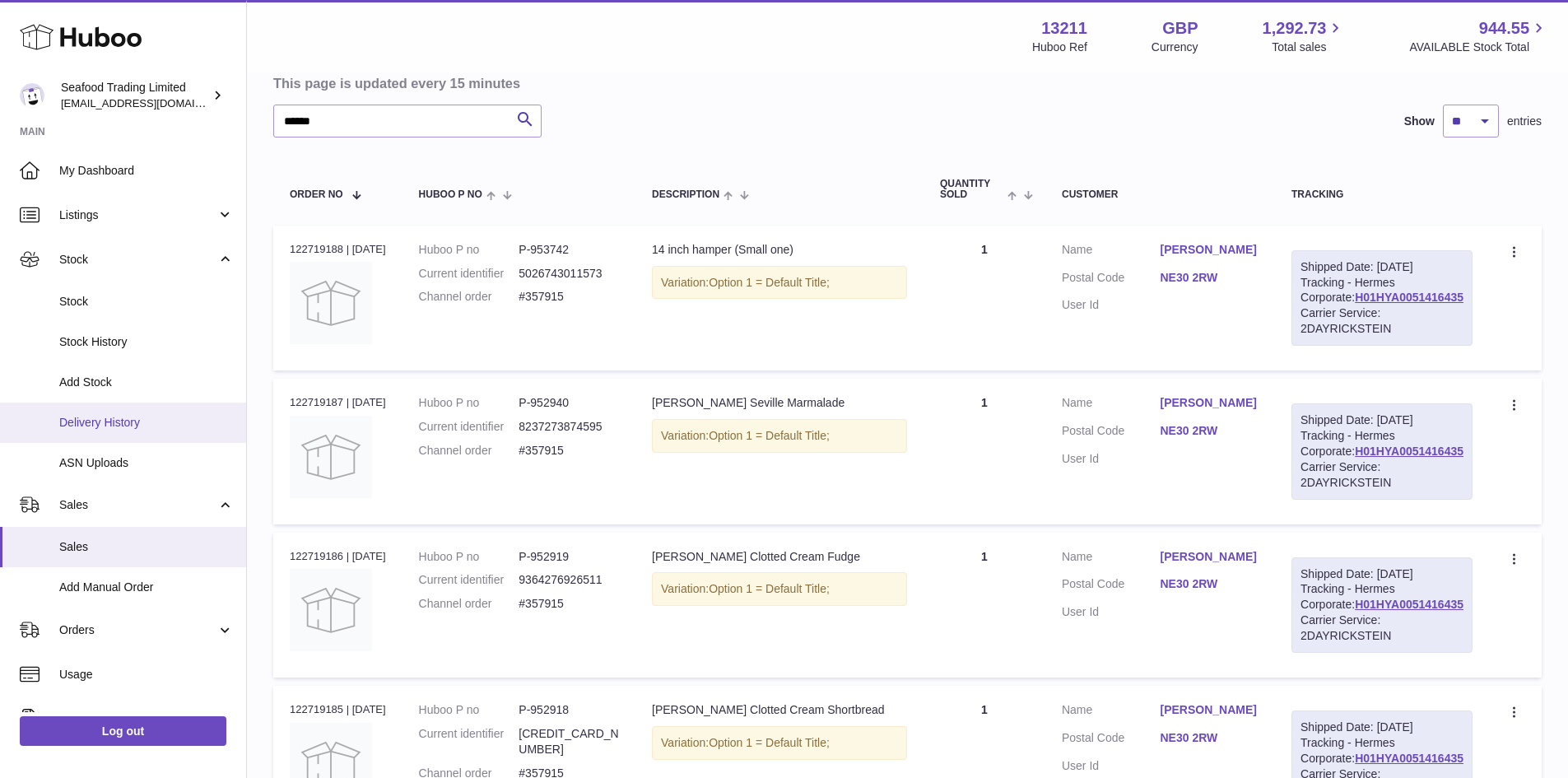
click at [126, 420] on span "Delivery History" at bounding box center [146, 423] width 174 height 15
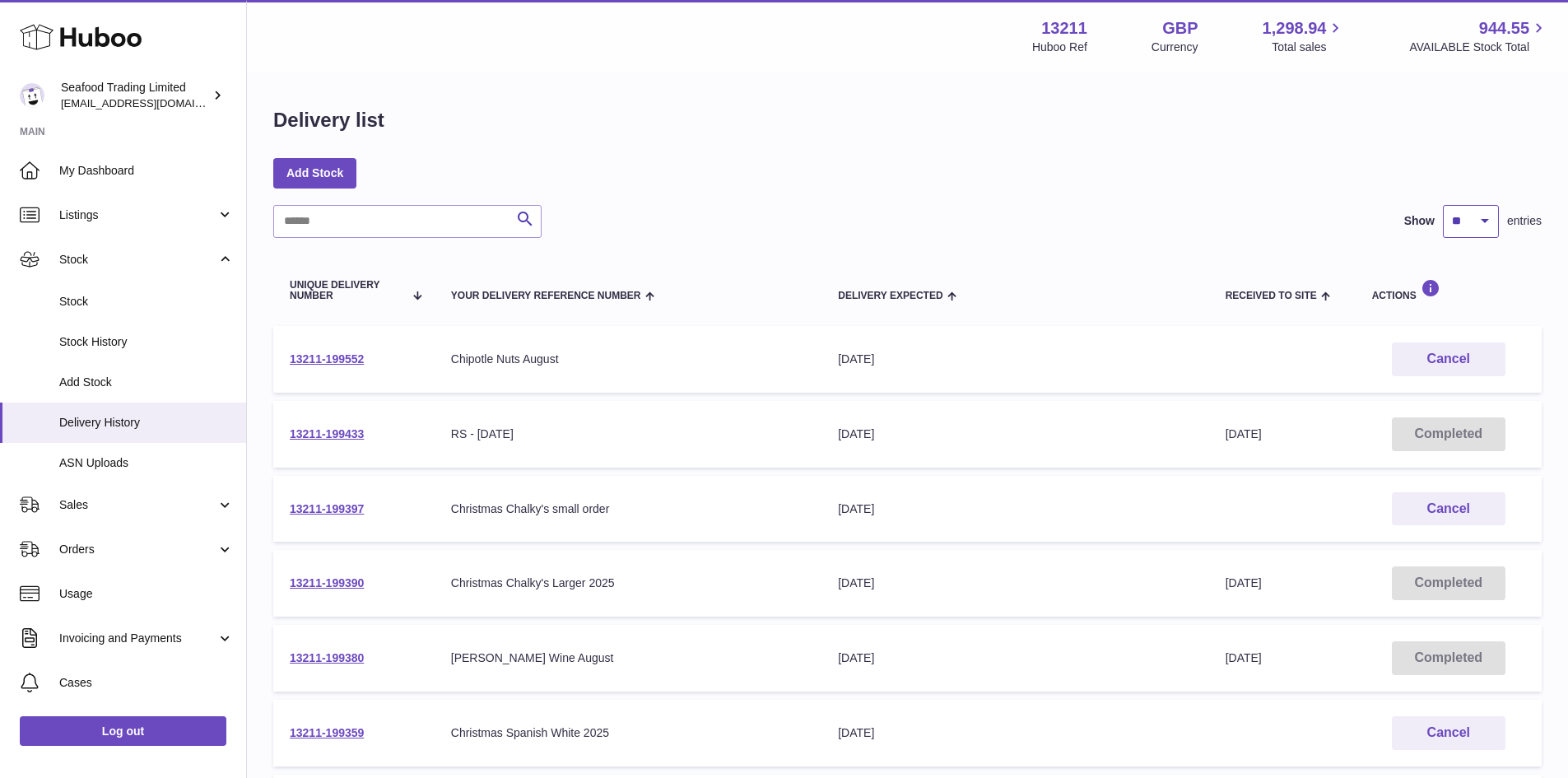
click at [1474, 222] on select "** ** ** ***" at bounding box center [1471, 221] width 56 height 33
select select "**"
click at [1443, 205] on select "** ** ** ***" at bounding box center [1471, 221] width 56 height 33
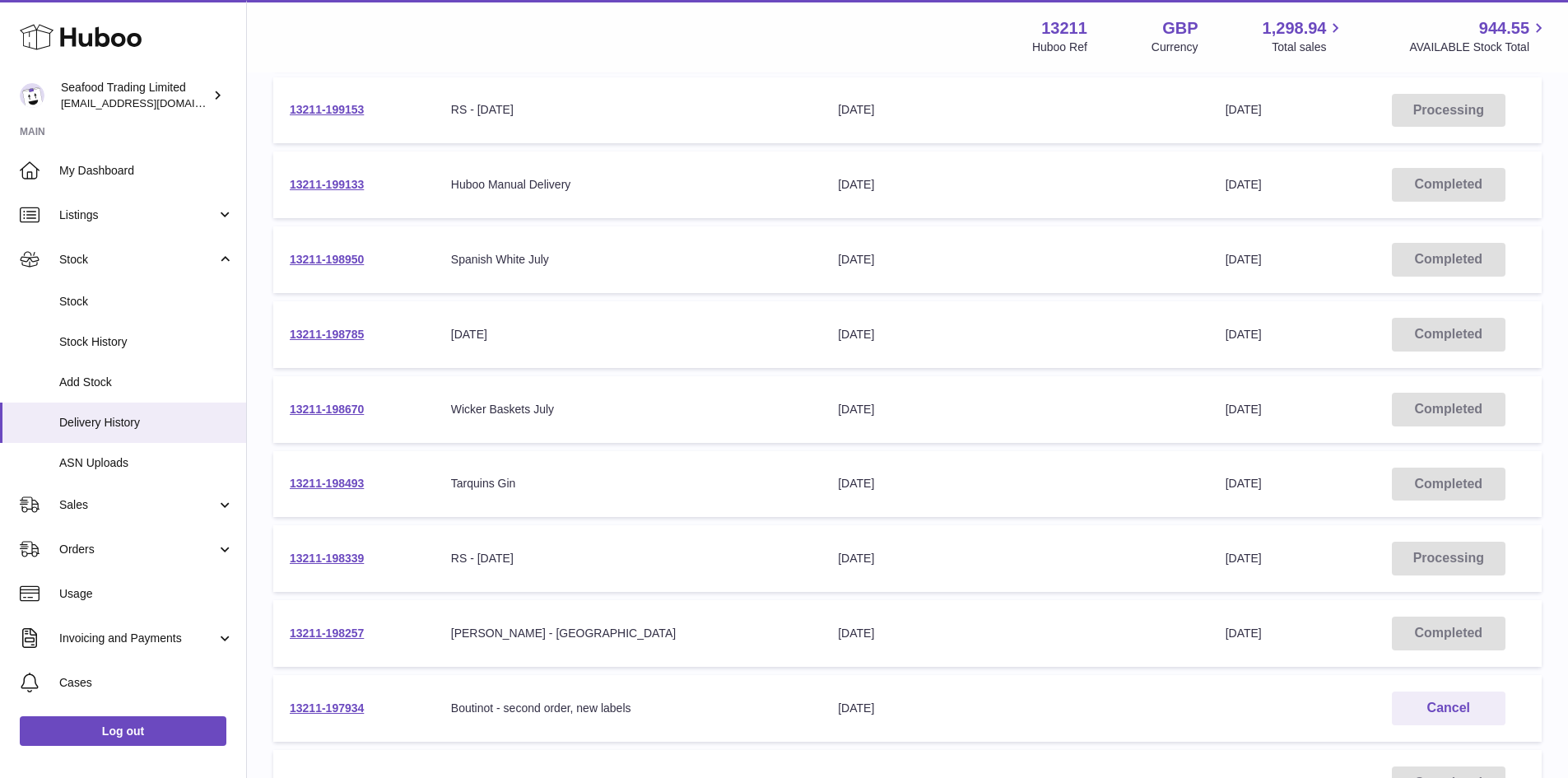
scroll to position [1153, 0]
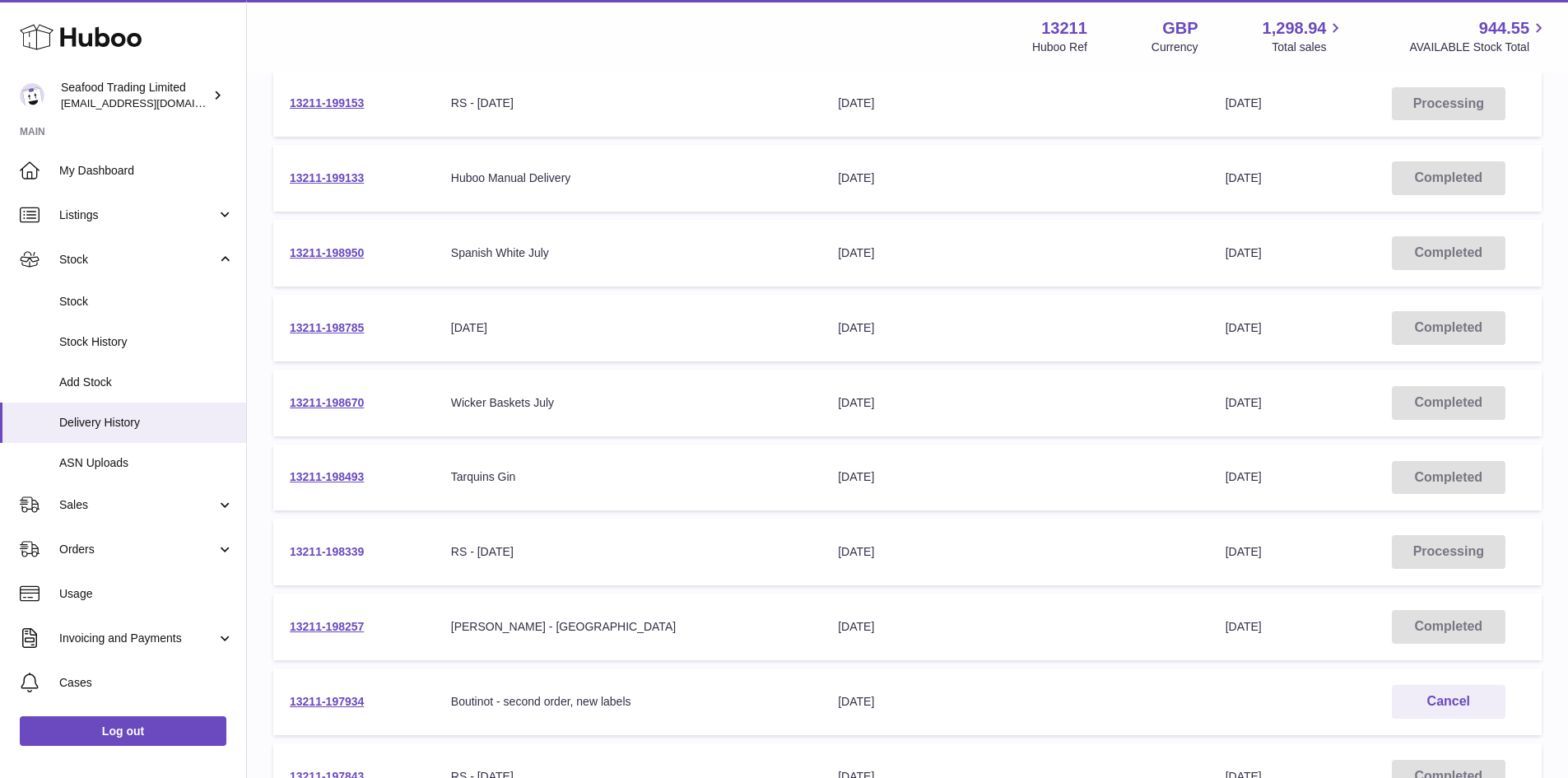
click at [361, 547] on link "13211-198339" at bounding box center [326, 551] width 74 height 13
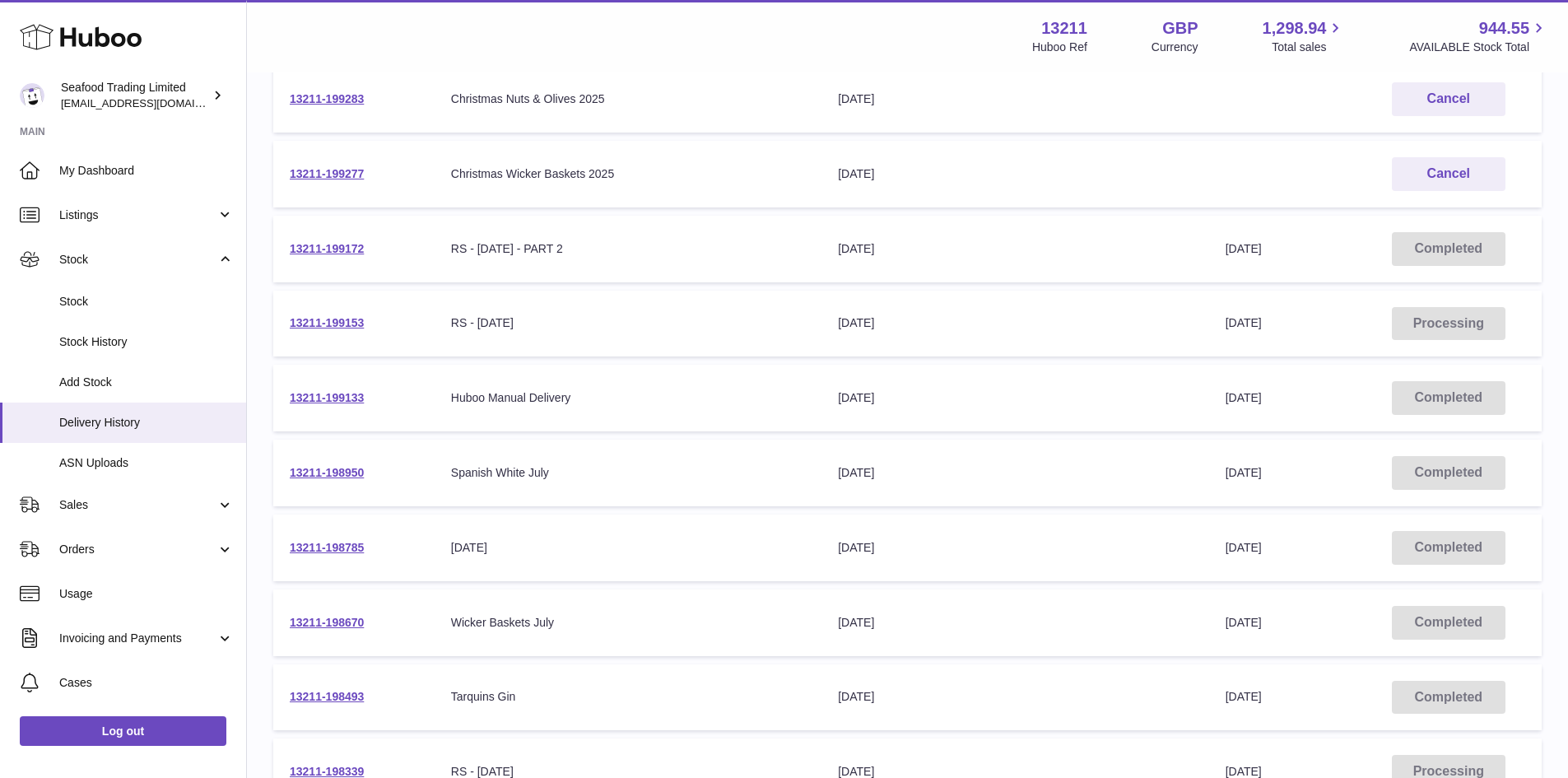
scroll to position [905, 0]
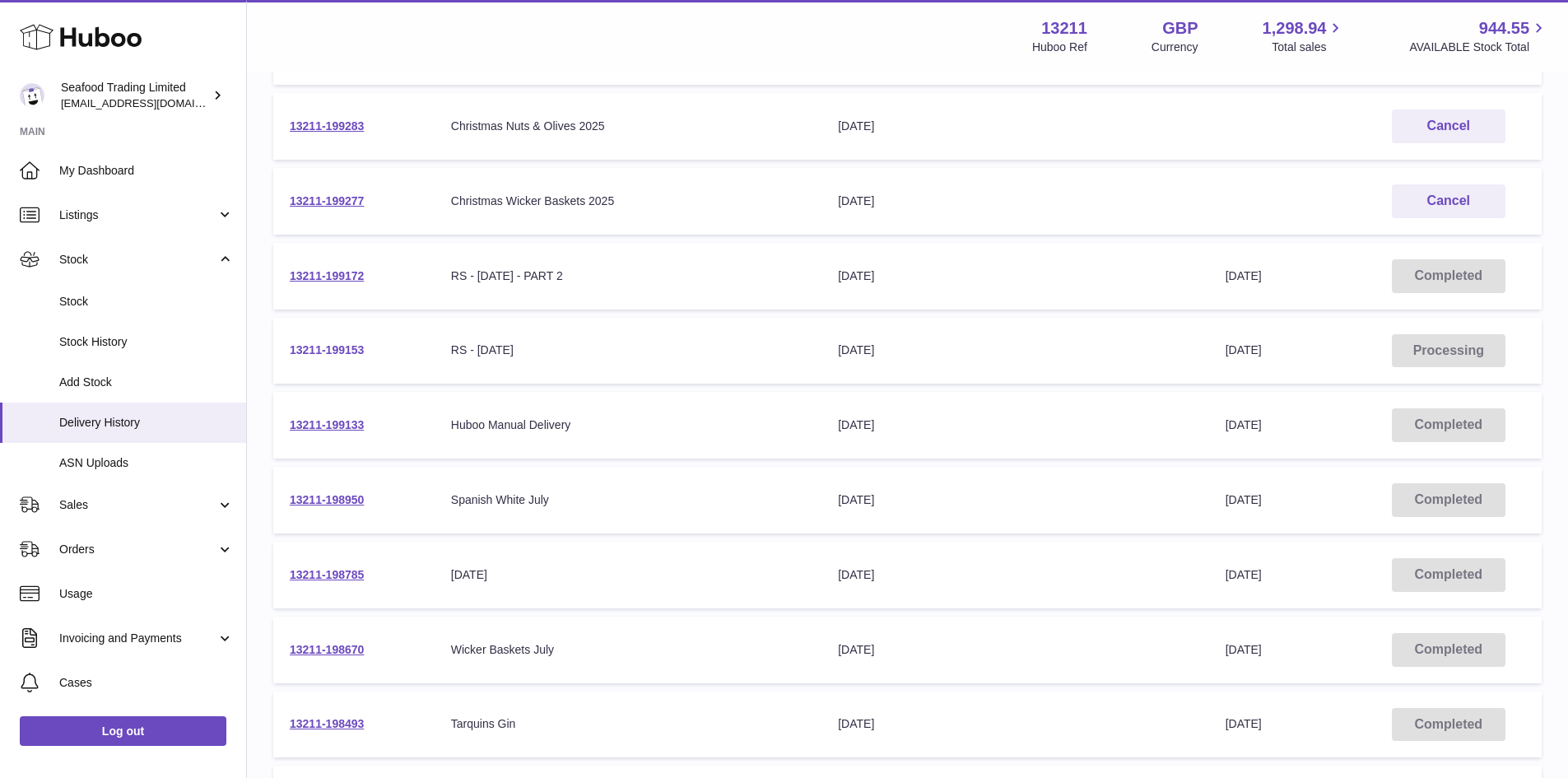
click at [354, 349] on link "13211-199153" at bounding box center [326, 349] width 74 height 13
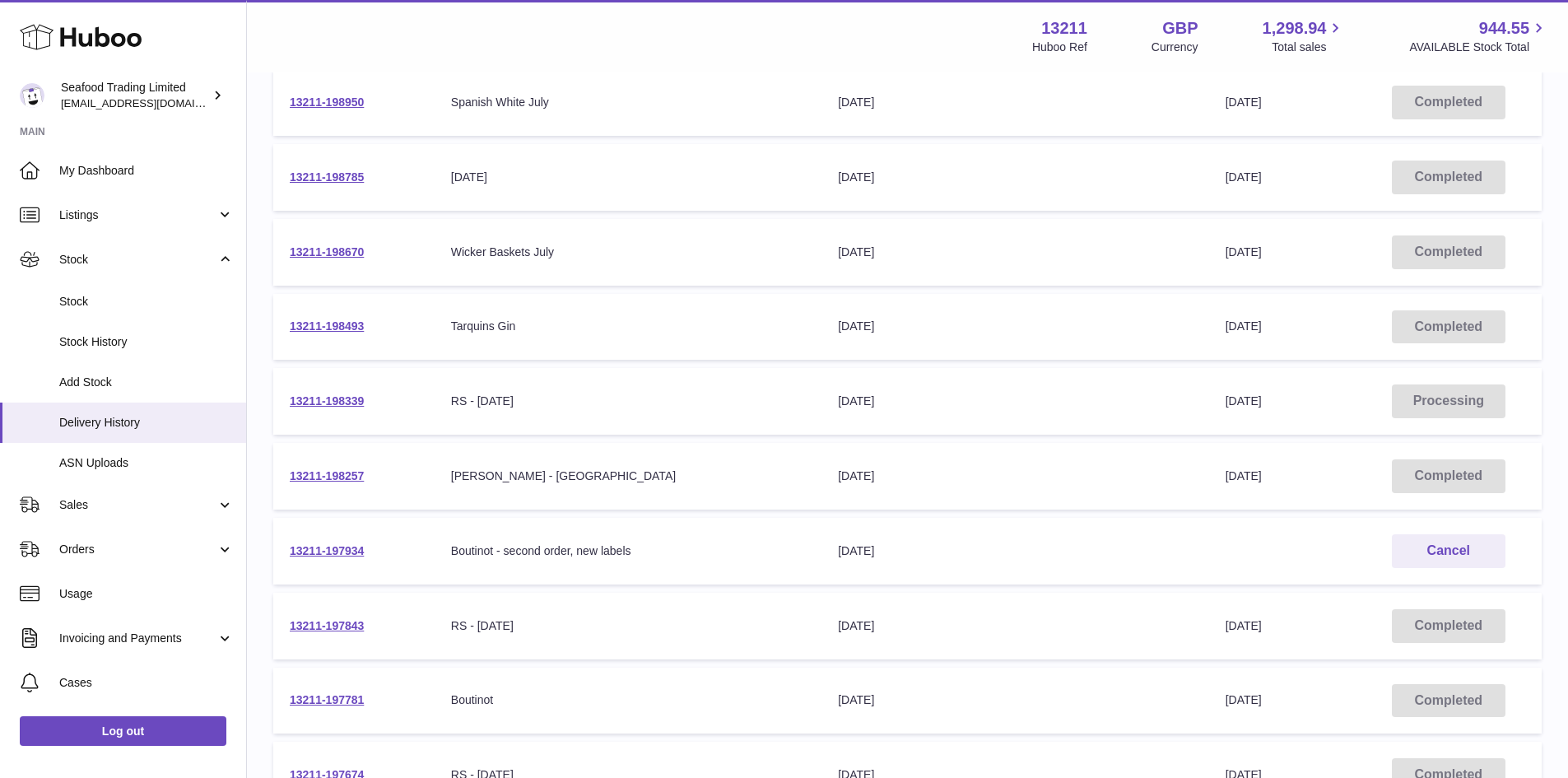
scroll to position [1317, 0]
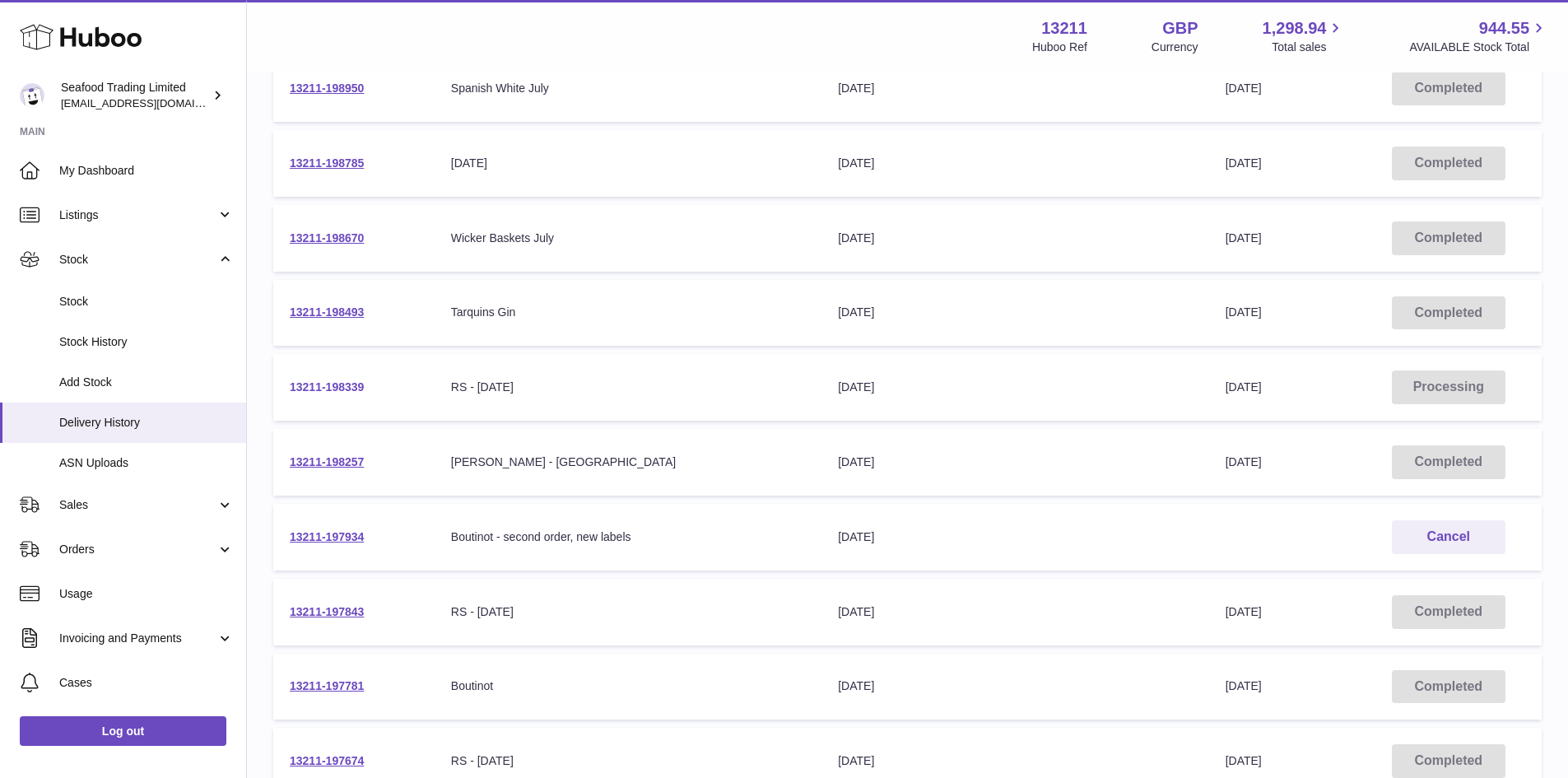
click at [356, 390] on link "13211-198339" at bounding box center [326, 386] width 74 height 13
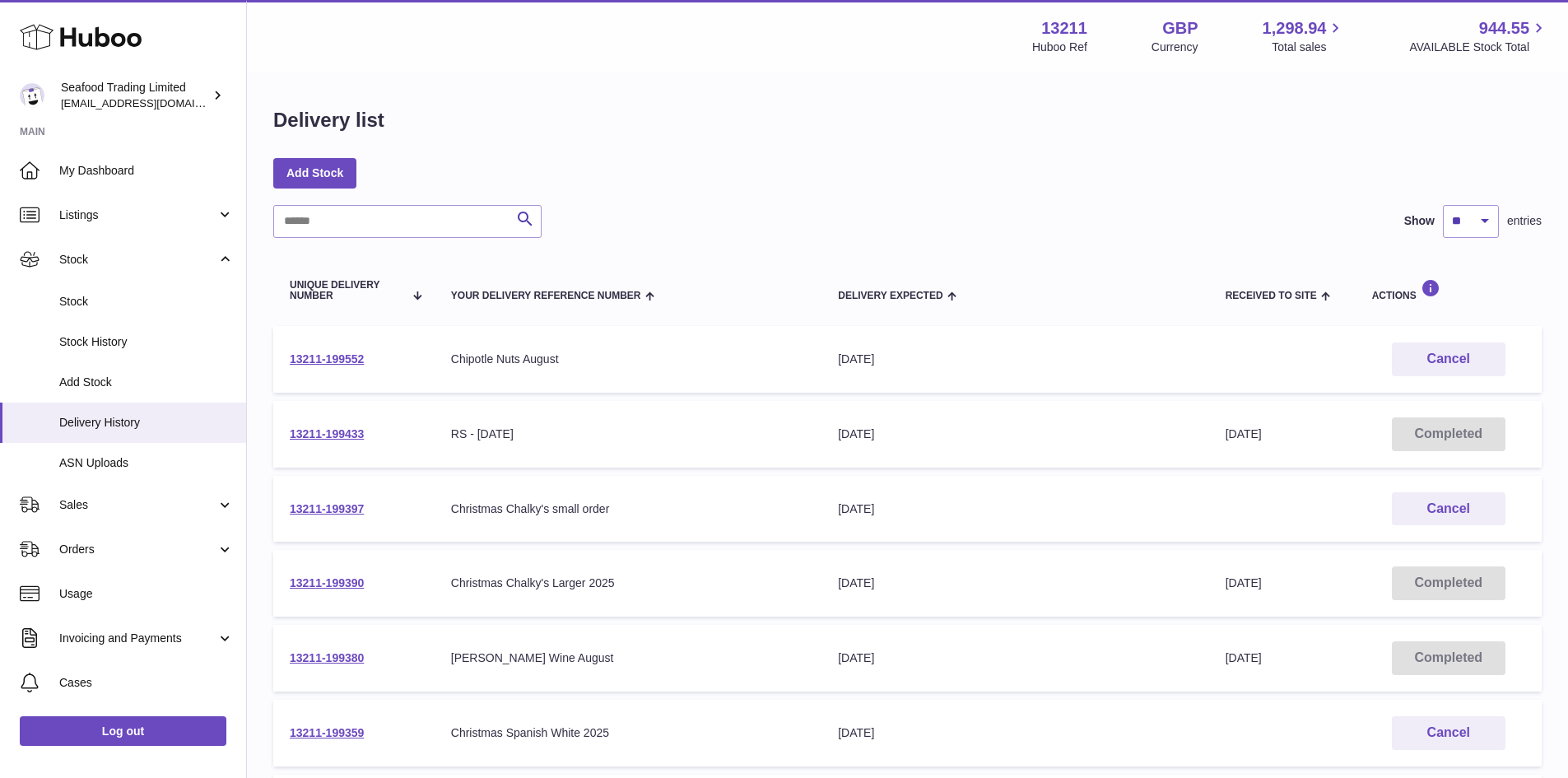
scroll to position [82, 0]
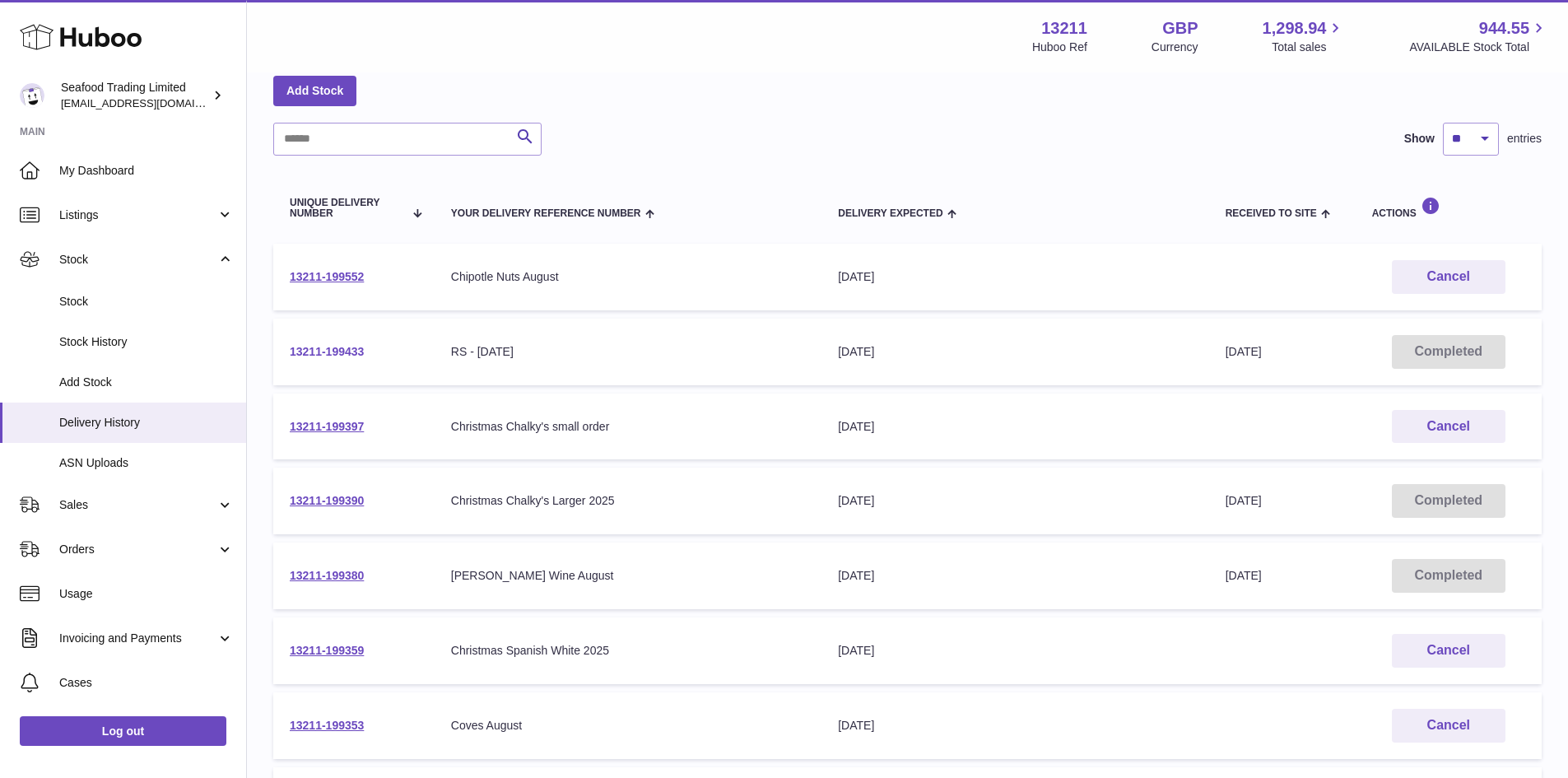
click at [338, 354] on link "13211-199433" at bounding box center [326, 351] width 74 height 13
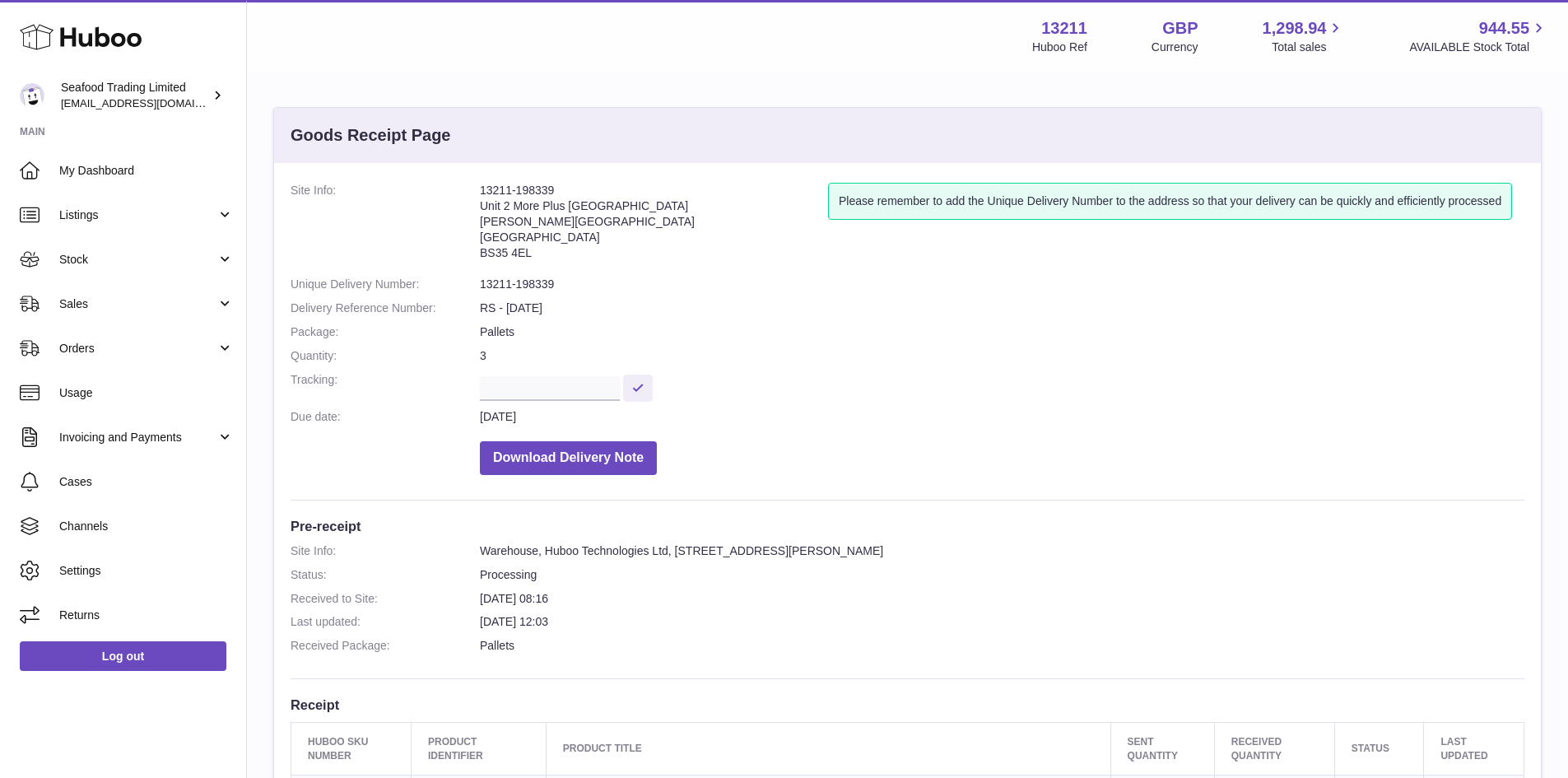
drag, startPoint x: 576, startPoint y: 192, endPoint x: 481, endPoint y: 187, distance: 95.1
click at [481, 187] on address "13211-198339 Unit 2 [GEOGRAPHIC_DATA][STREET_ADDRESS][PERSON_NAME]" at bounding box center [654, 225] width 348 height 85
copy address "13211-198339"
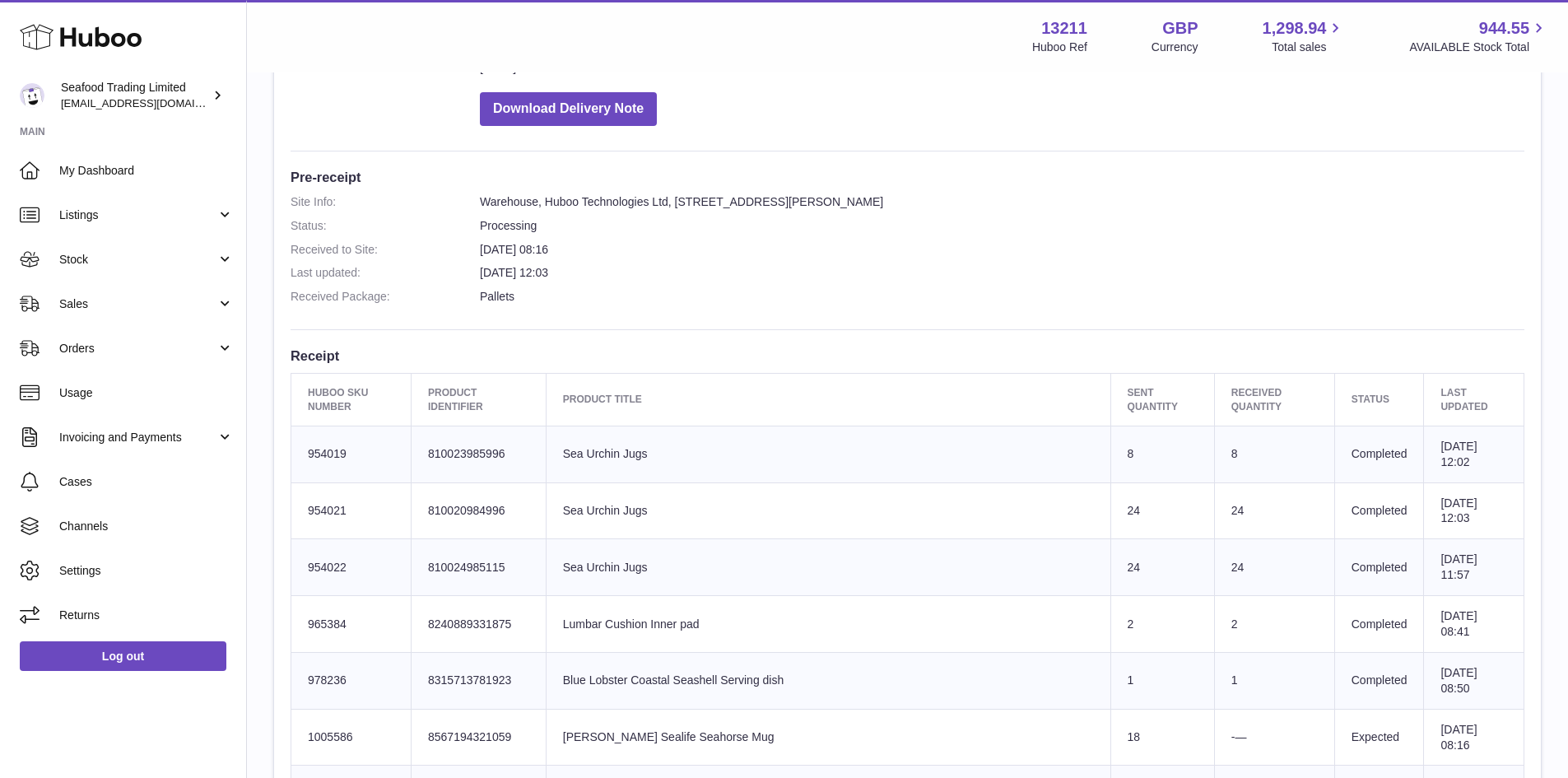
scroll to position [494, 0]
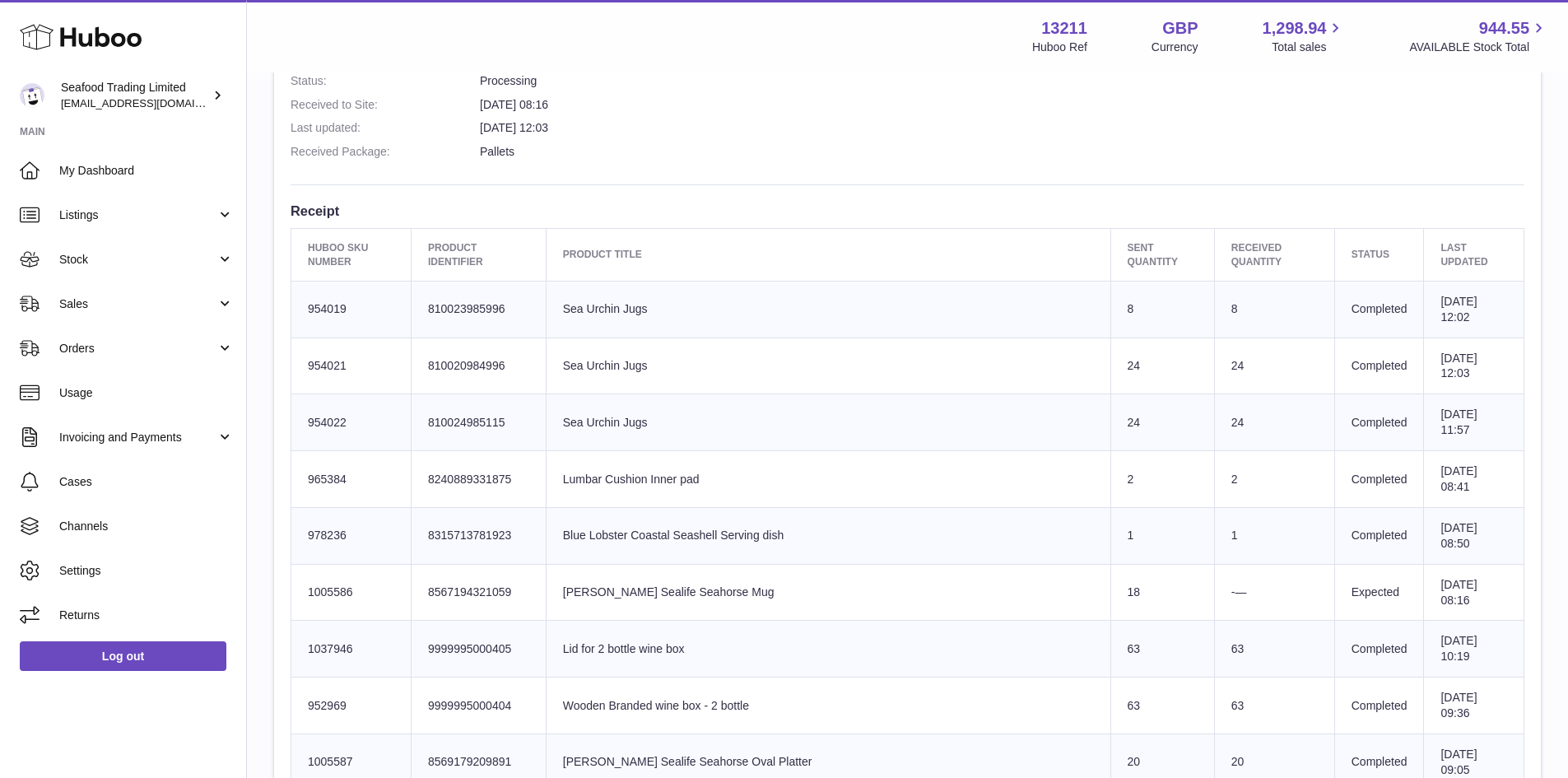
drag, startPoint x: 598, startPoint y: 490, endPoint x: 790, endPoint y: 491, distance: 192.0
click at [790, 564] on td "Product title [PERSON_NAME] Sealife Seahorse Mug" at bounding box center [828, 592] width 565 height 57
copy td "[PERSON_NAME] Sealife Seahorse Mug"
drag, startPoint x: 547, startPoint y: 494, endPoint x: 447, endPoint y: 490, distance: 100.1
click at [447, 564] on td "Client Identifier 8567194321059" at bounding box center [479, 592] width 135 height 57
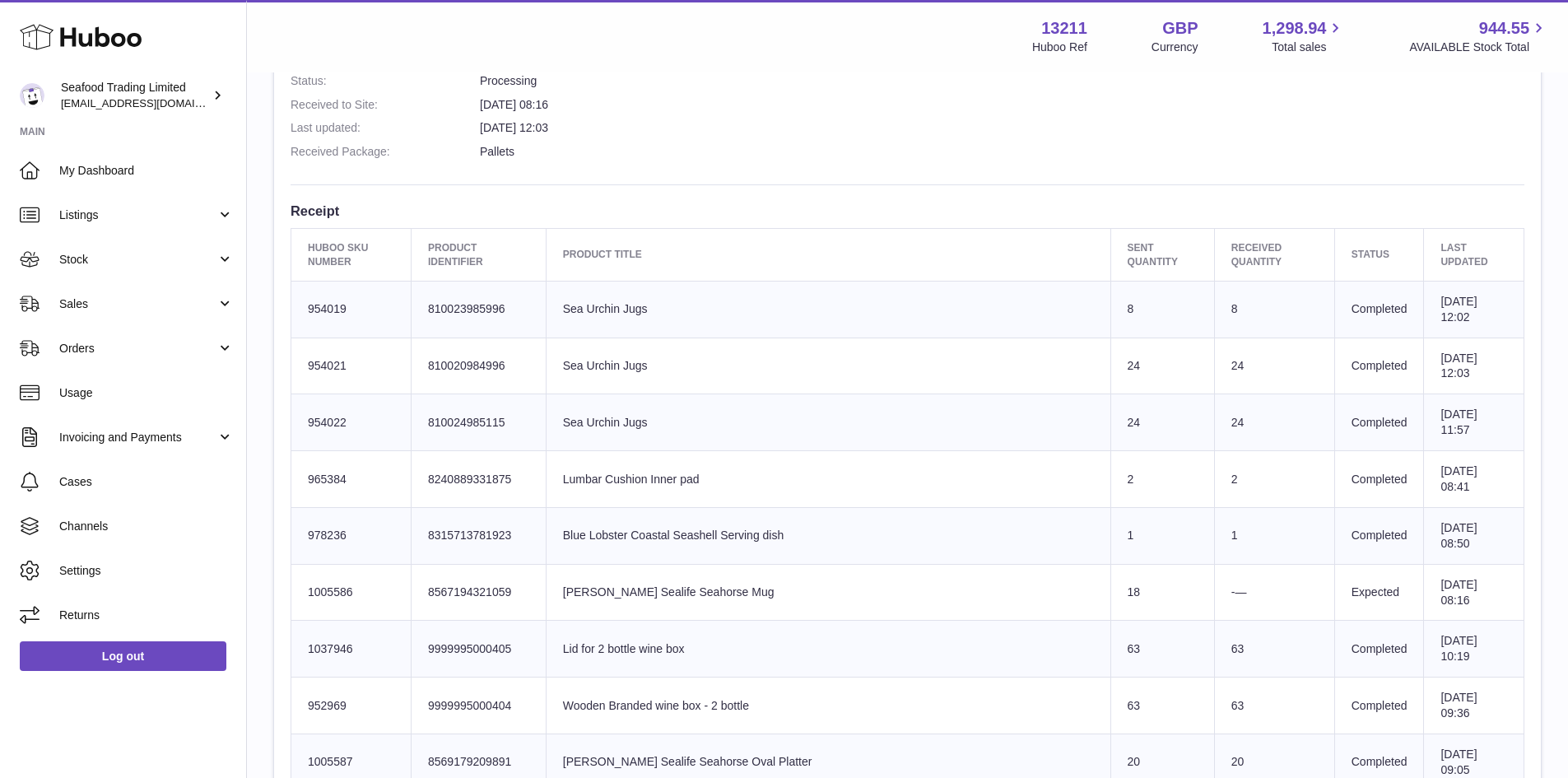
copy td "8567194321059"
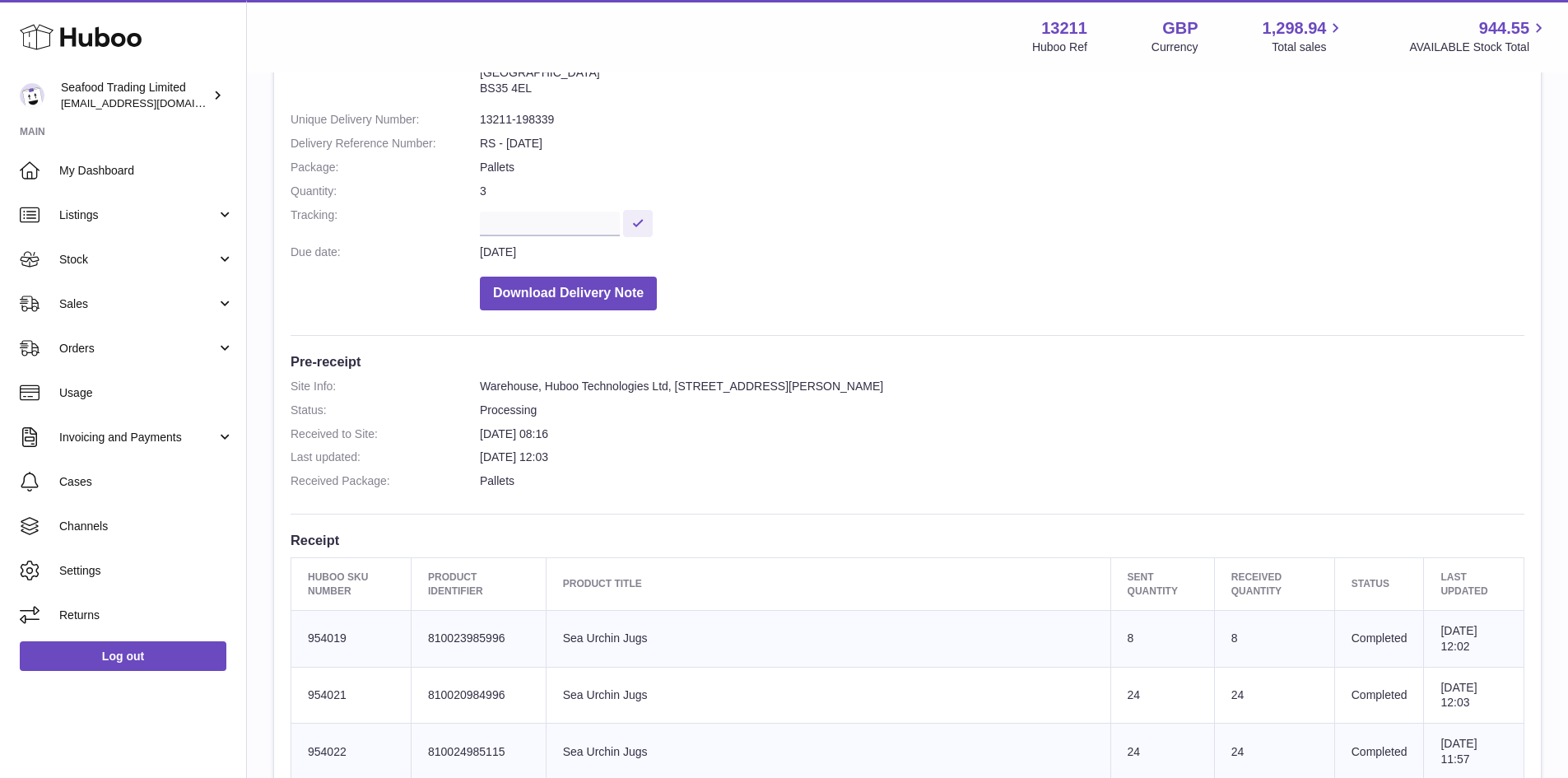
scroll to position [0, 0]
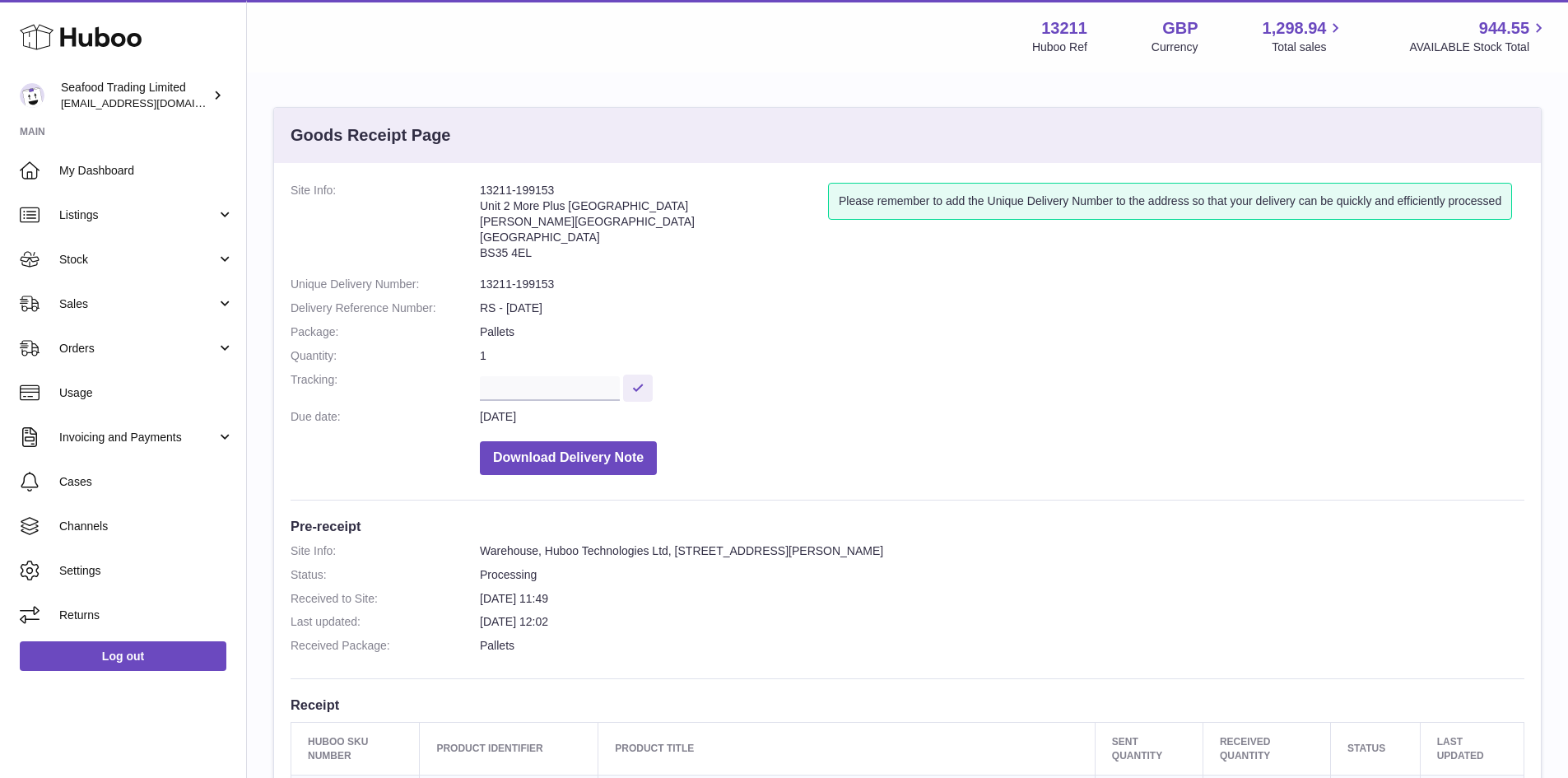
drag, startPoint x: 557, startPoint y: 184, endPoint x: 476, endPoint y: 184, distance: 81.0
click at [476, 184] on dl "Site Info: 13211-199153 Unit 2 More [GEOGRAPHIC_DATA][STREET_ADDRESS][PERSON_NA…" at bounding box center [907, 333] width 1234 height 301
copy dl "13211-199153"
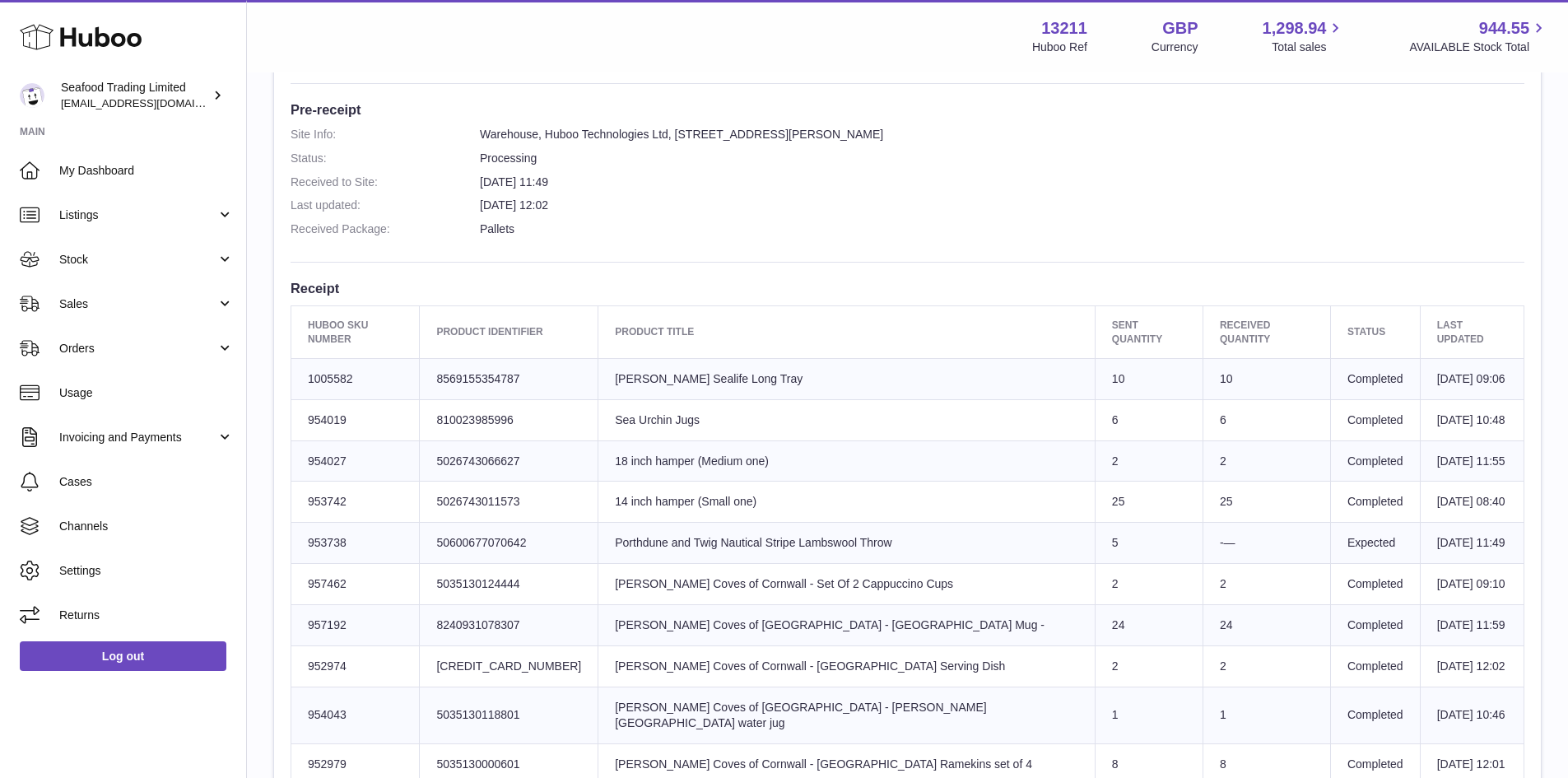
scroll to position [494, 0]
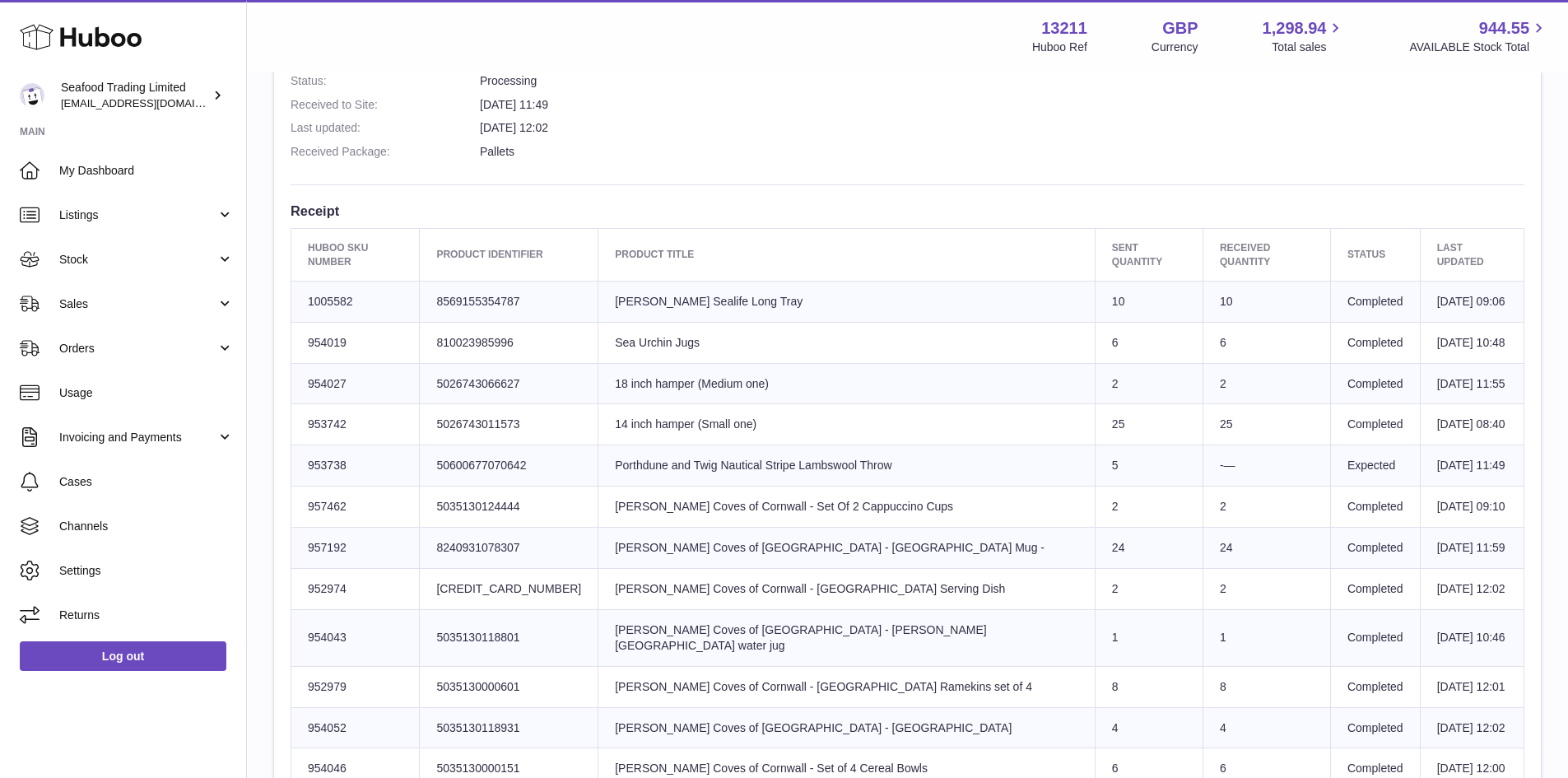
drag, startPoint x: 622, startPoint y: 447, endPoint x: 902, endPoint y: 452, distance: 280.0
click at [902, 452] on td "Product title Porthdune and Twig Nautical Stripe Lambswool Throw" at bounding box center [847, 466] width 497 height 41
copy td "Porthdune and Twig Nautical Stripe Lambswool Throw"
click at [492, 449] on td "Client Identifier 50600677070642" at bounding box center [509, 466] width 178 height 41
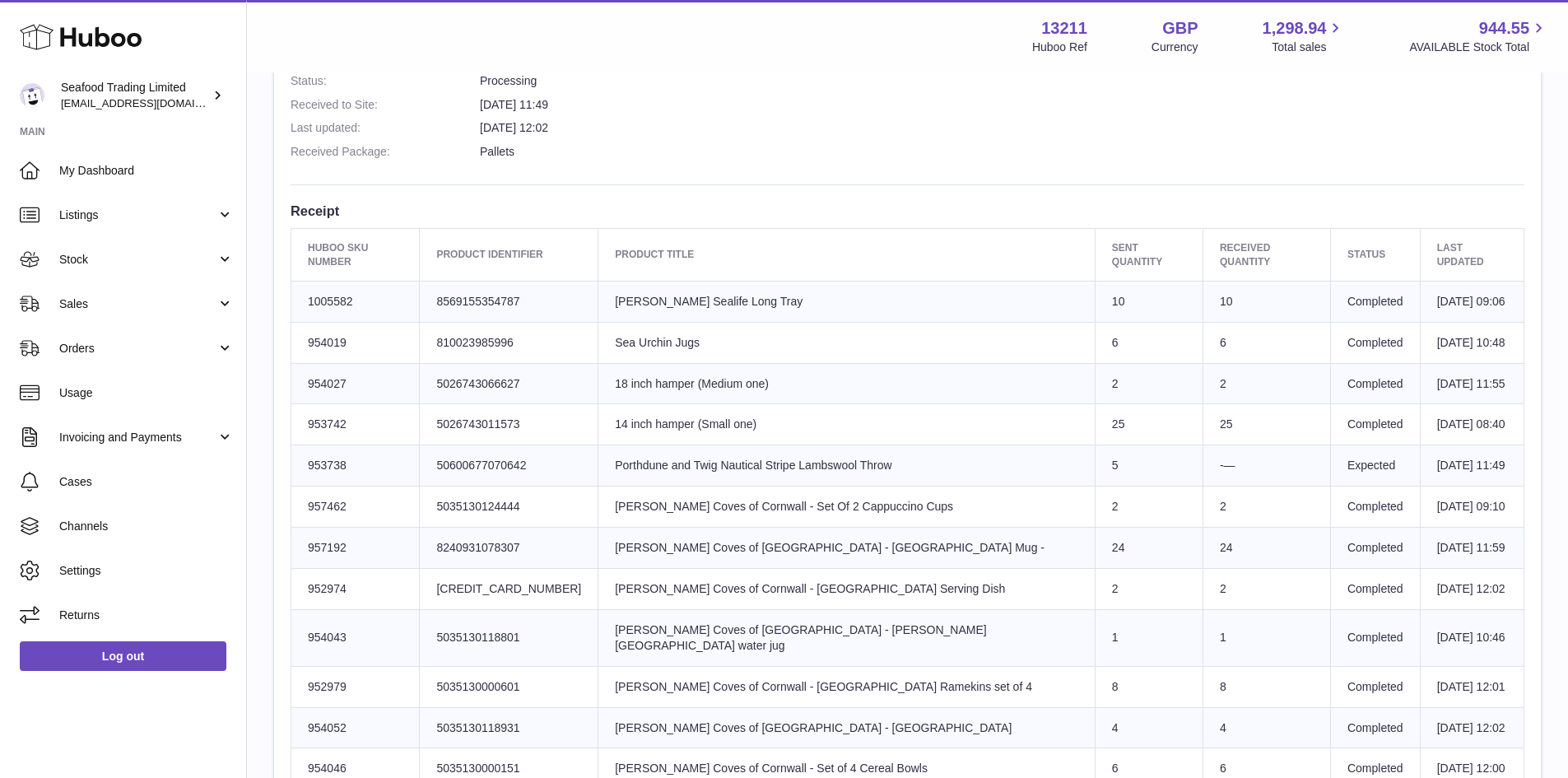
copy td "50600677070642"
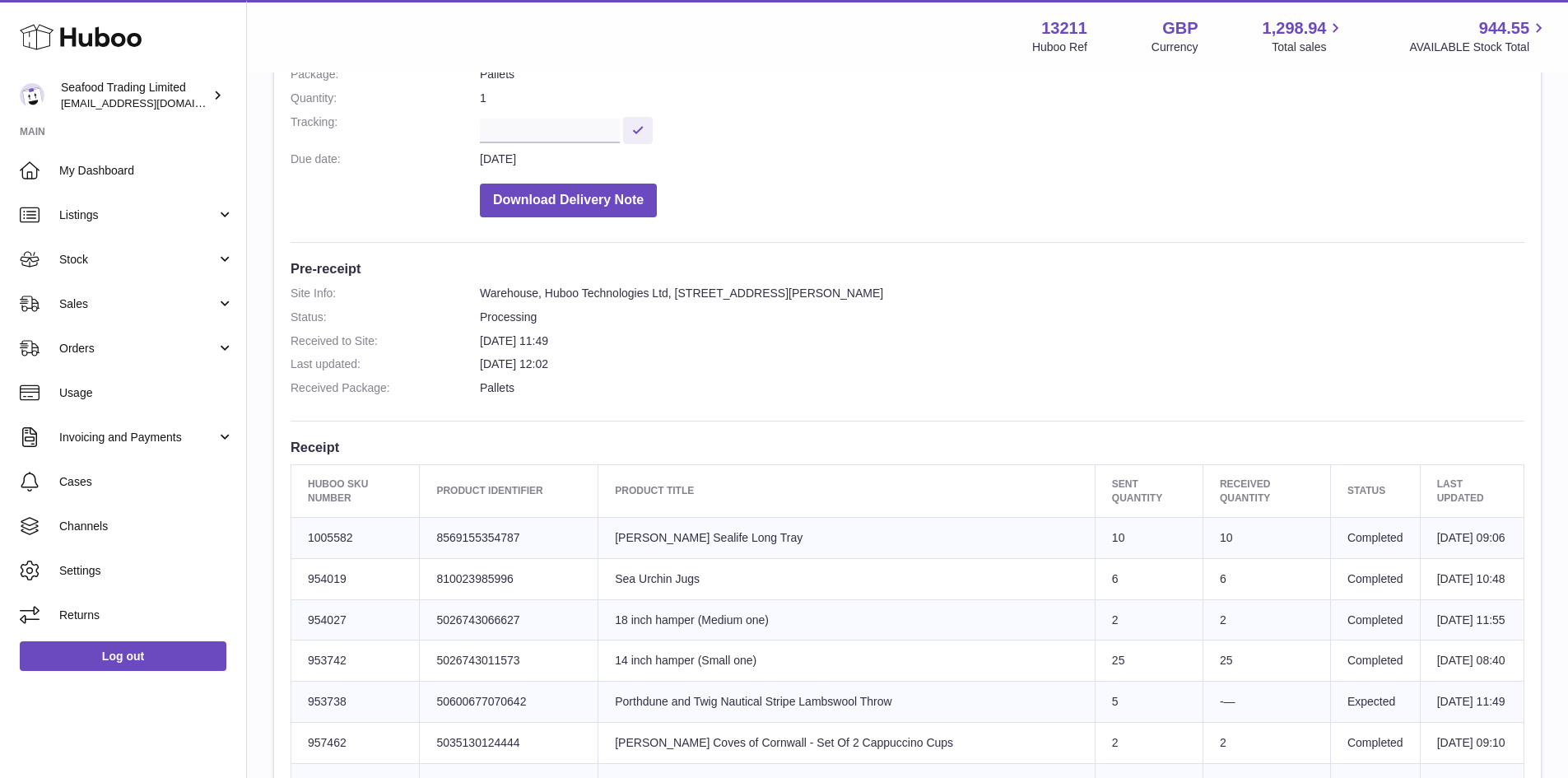
scroll to position [412, 0]
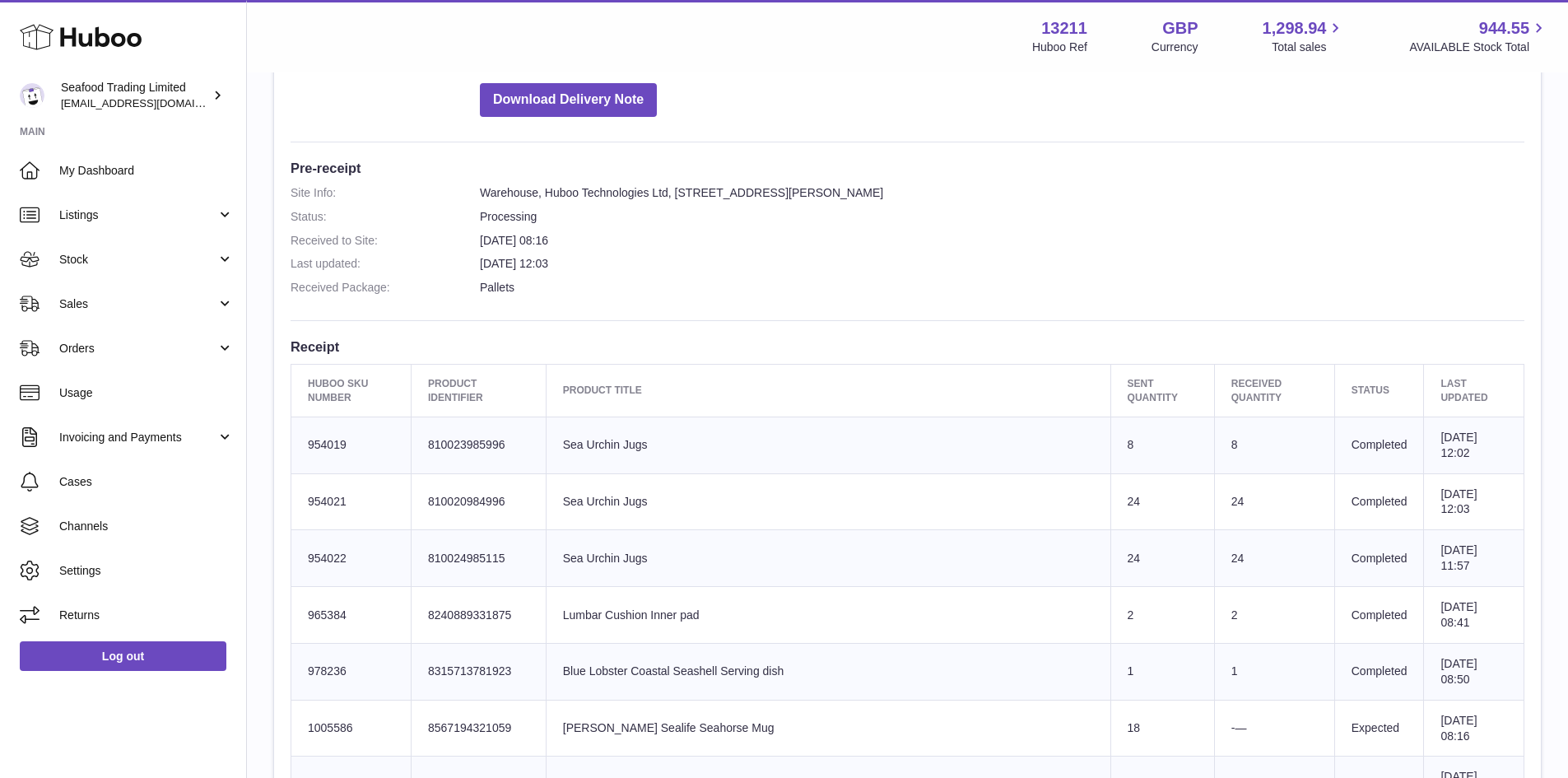
scroll to position [330, 0]
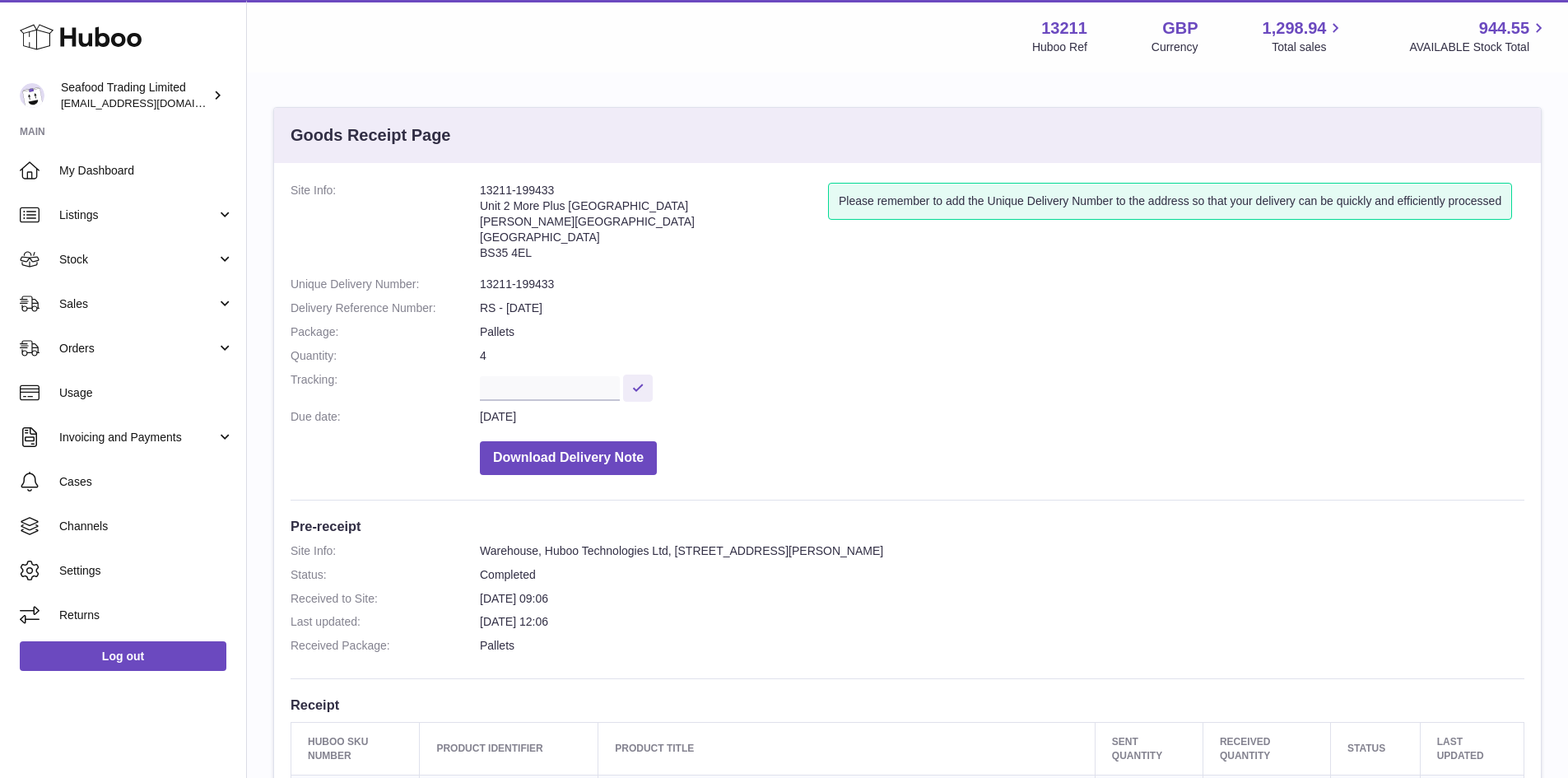
drag, startPoint x: 576, startPoint y: 190, endPoint x: 477, endPoint y: 183, distance: 99.2
click at [477, 183] on dl "Site Info: 13211-199433 Unit 2 [GEOGRAPHIC_DATA][STREET_ADDRESS][PERSON_NAME] P…" at bounding box center [907, 333] width 1234 height 301
copy dl "13211-199433"
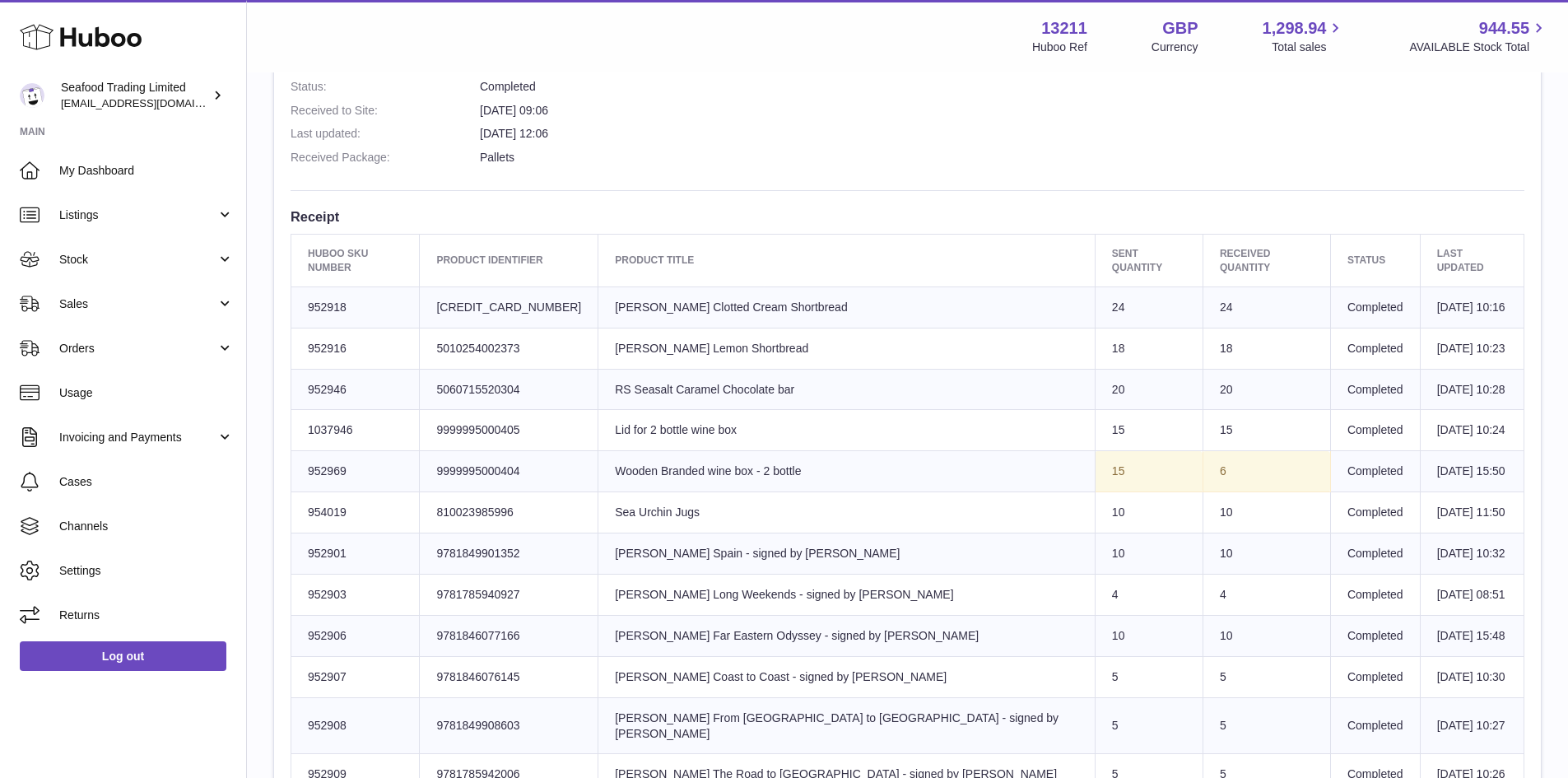
scroll to position [494, 0]
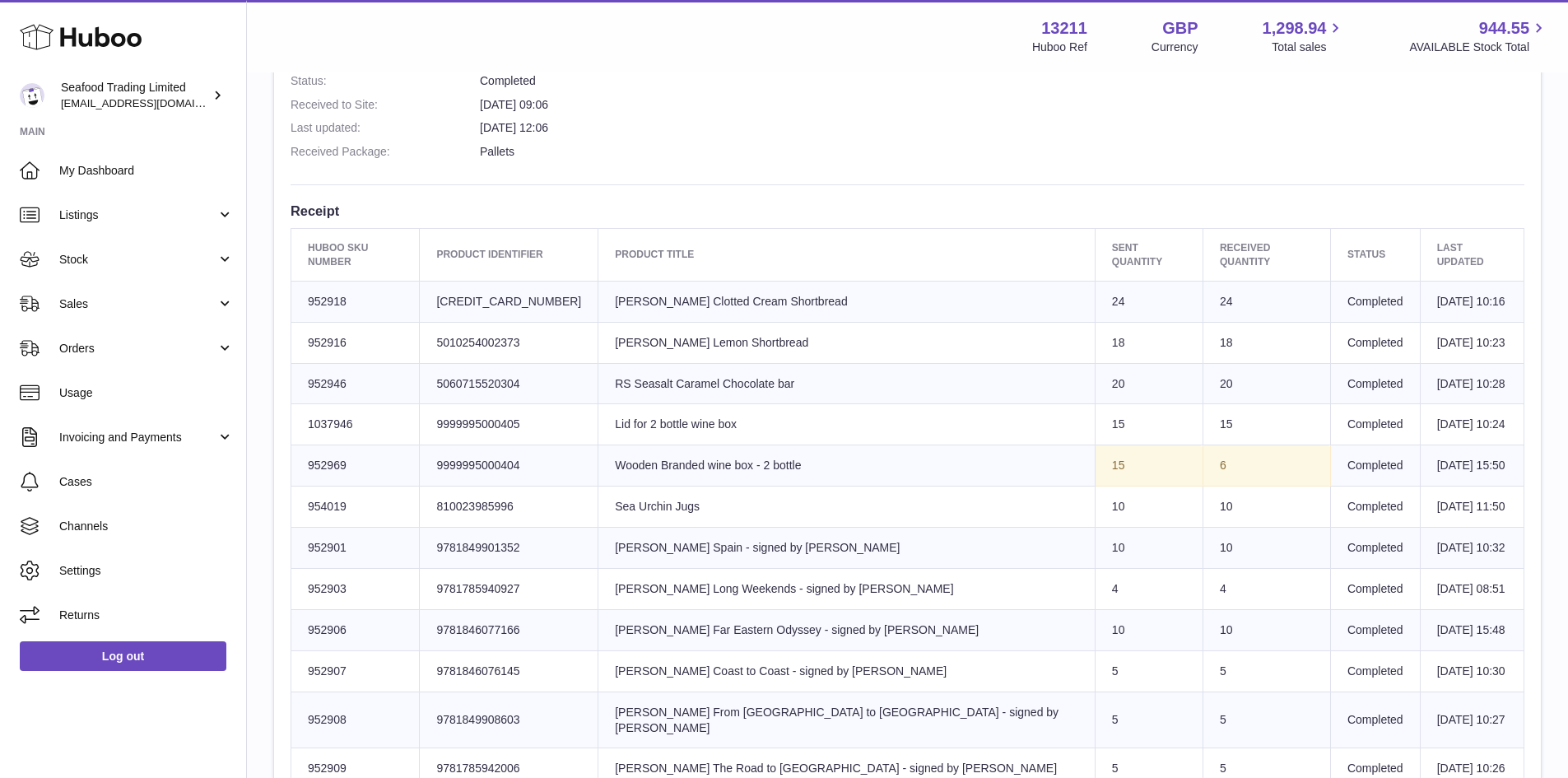
drag, startPoint x: 835, startPoint y: 454, endPoint x: 629, endPoint y: 456, distance: 206.0
click at [629, 456] on td "Product title Wooden Branded wine box - 2 bottle" at bounding box center [847, 466] width 497 height 41
copy td "Wooden Branded wine box - 2 bottle"
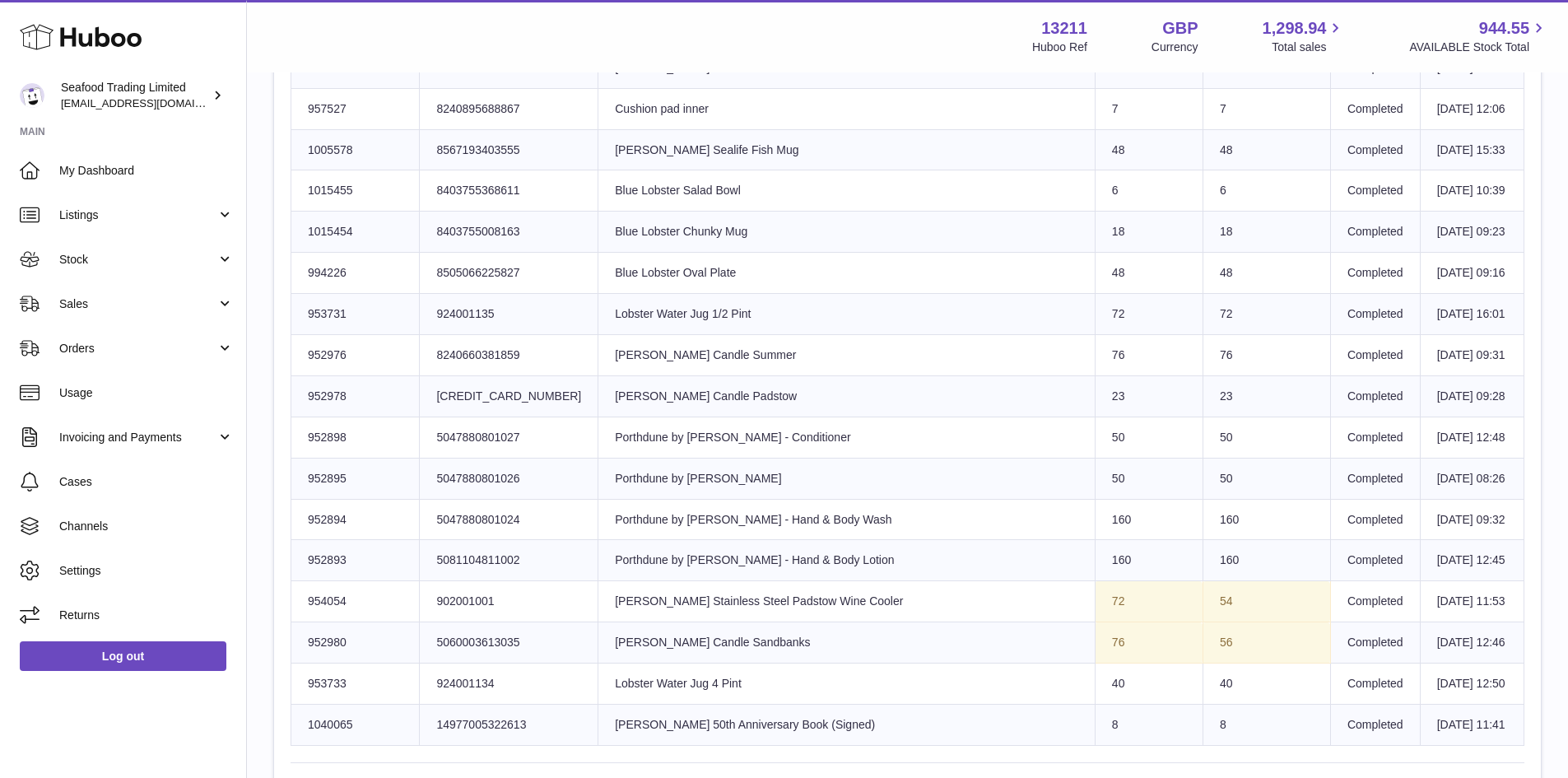
scroll to position [1976, 0]
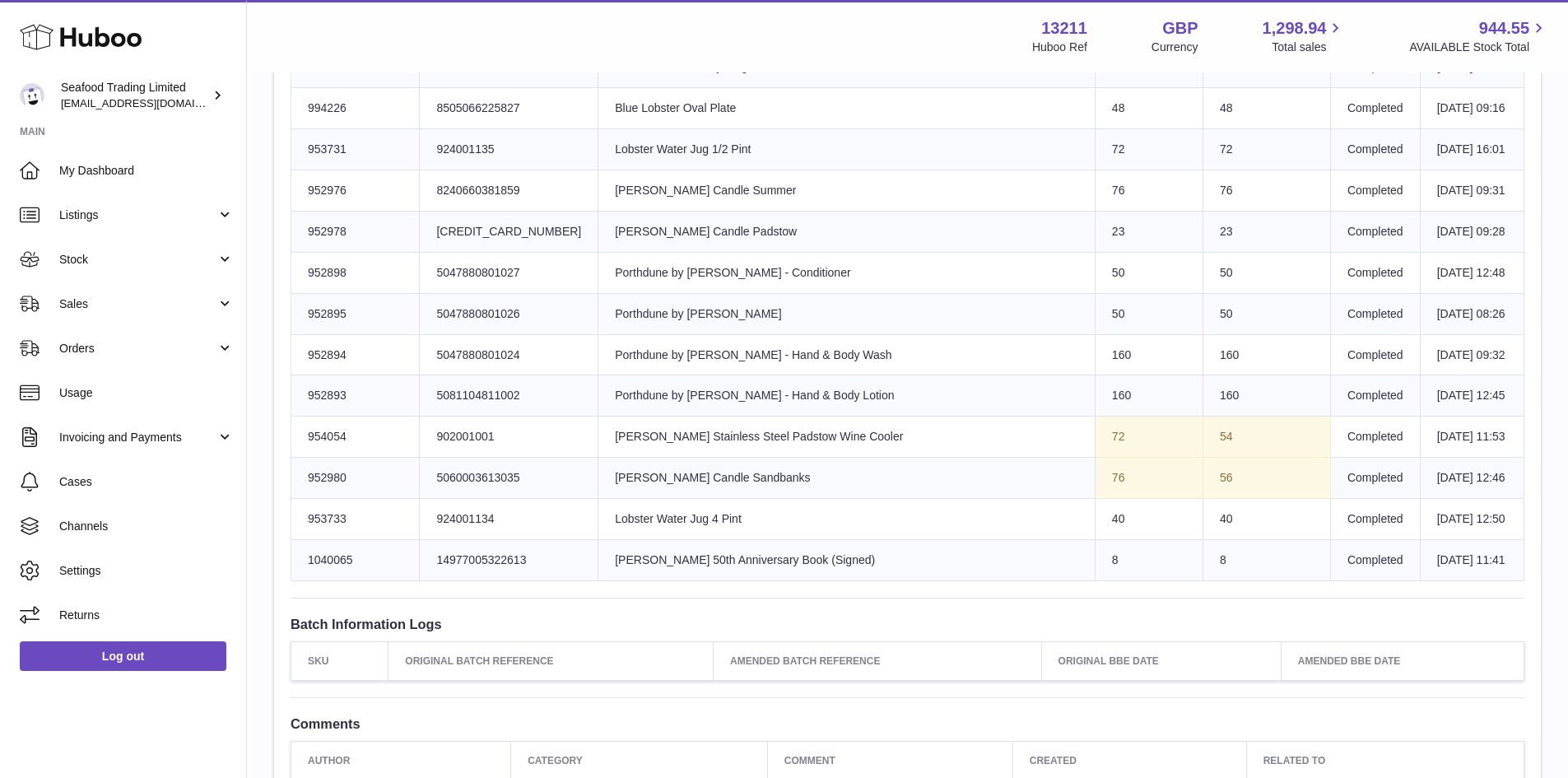
drag, startPoint x: 891, startPoint y: 408, endPoint x: 628, endPoint y: 397, distance: 263.2
click at [628, 417] on td "Product title [PERSON_NAME] Stainless Steel Padstow Wine Cooler" at bounding box center [847, 437] width 497 height 41
copy td "[PERSON_NAME] Stainless Steel Padstow Wine Cooler"
click at [508, 417] on td "Client Identifier 902001001" at bounding box center [509, 437] width 178 height 41
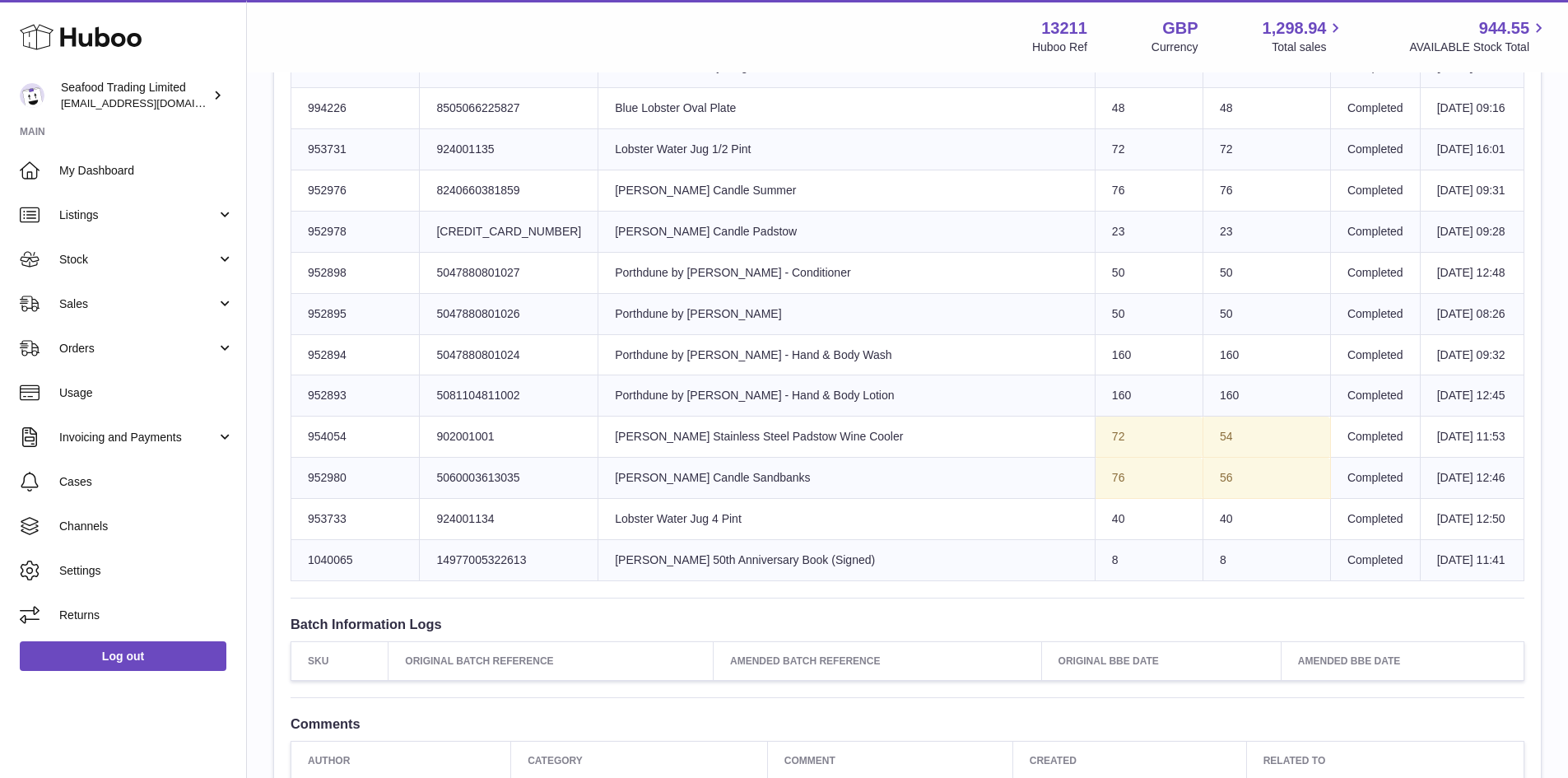
copy td "902001001"
drag, startPoint x: 794, startPoint y: 455, endPoint x: 629, endPoint y: 442, distance: 165.5
click at [629, 458] on td "Product title [PERSON_NAME] Candle Sandbanks" at bounding box center [847, 478] width 497 height 41
copy td "[PERSON_NAME] Candle Sandbanks"
click at [495, 458] on td "Client Identifier 5060003613035" at bounding box center [509, 478] width 178 height 41
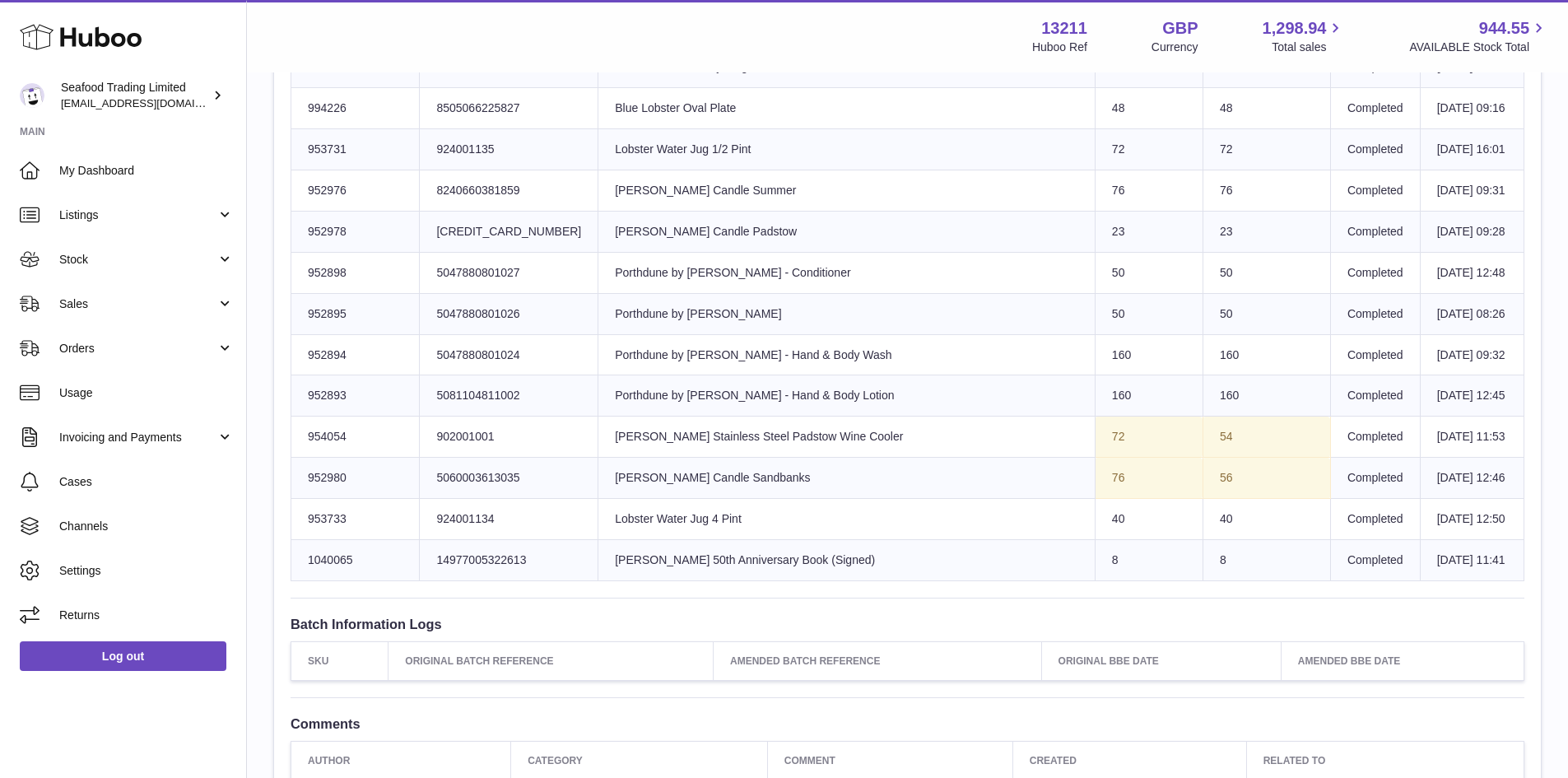
click at [495, 458] on td "Client Identifier 5060003613035" at bounding box center [509, 478] width 178 height 41
copy td "5060003613035"
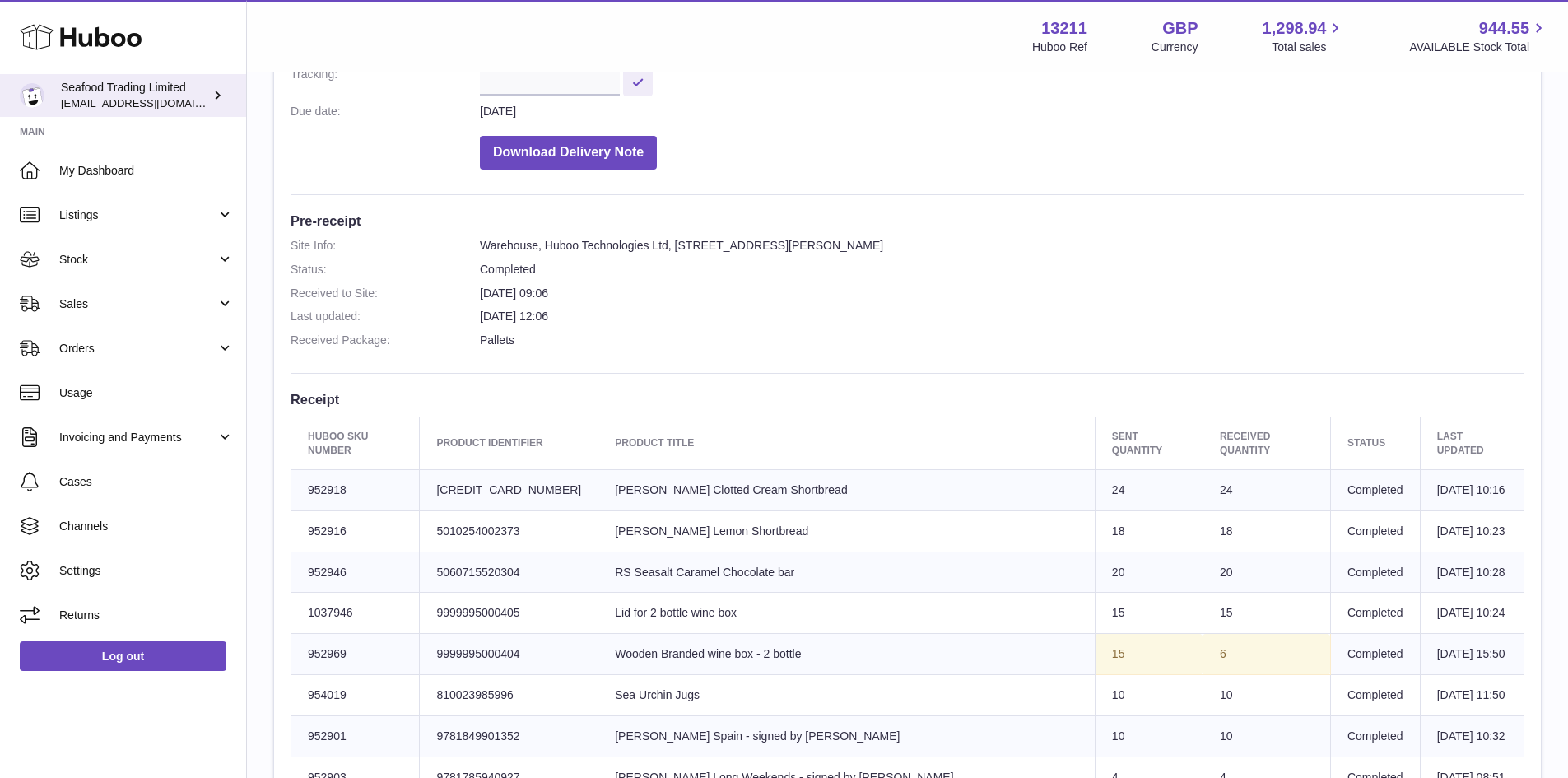
scroll to position [0, 0]
